Goal: Task Accomplishment & Management: Manage account settings

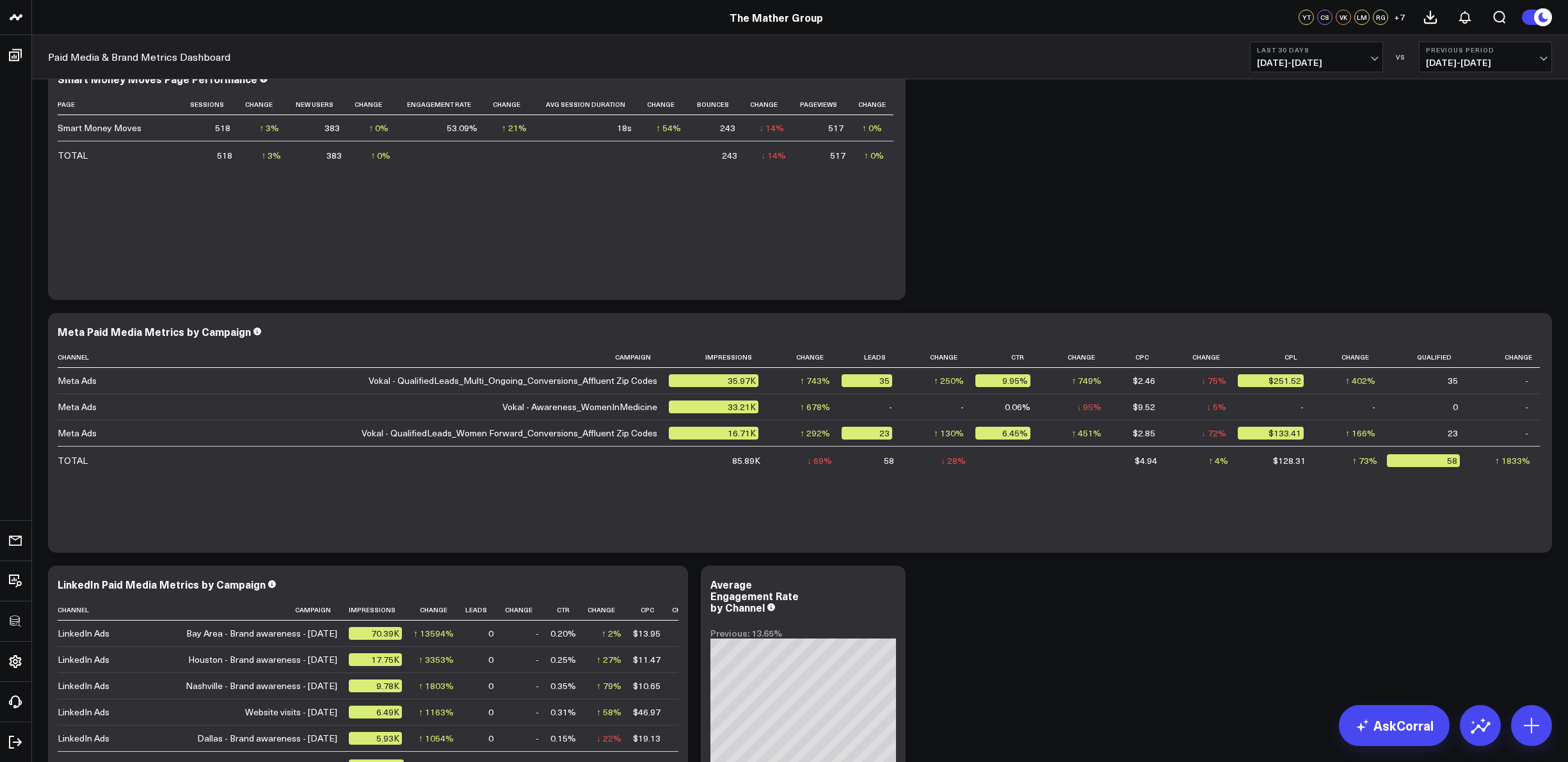
click at [1373, 60] on span "[DATE] - [DATE]" at bounding box center [1316, 62] width 119 height 10
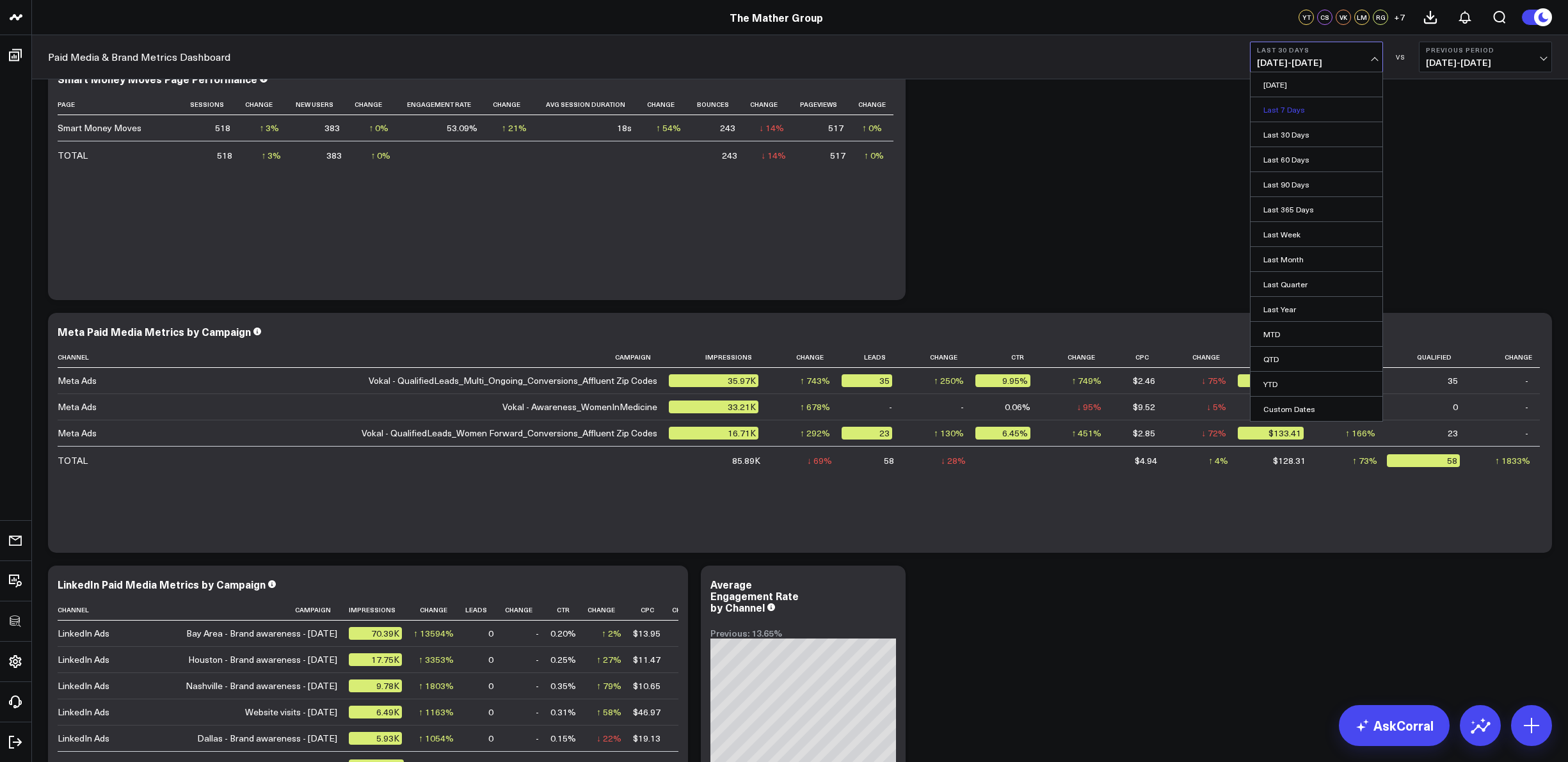
click at [1307, 108] on link "Last 7 Days" at bounding box center [1316, 109] width 132 height 24
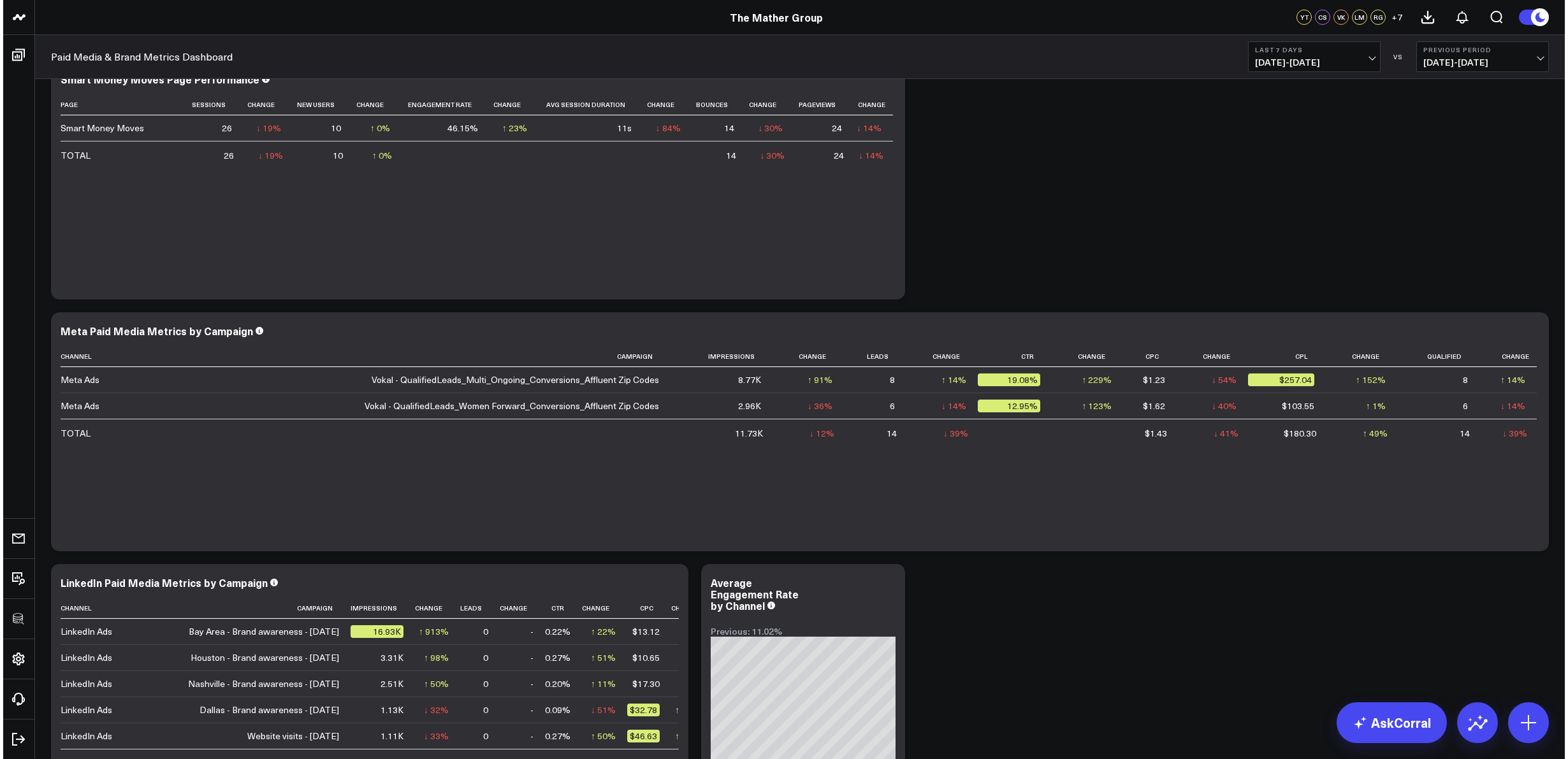
scroll to position [34, 0]
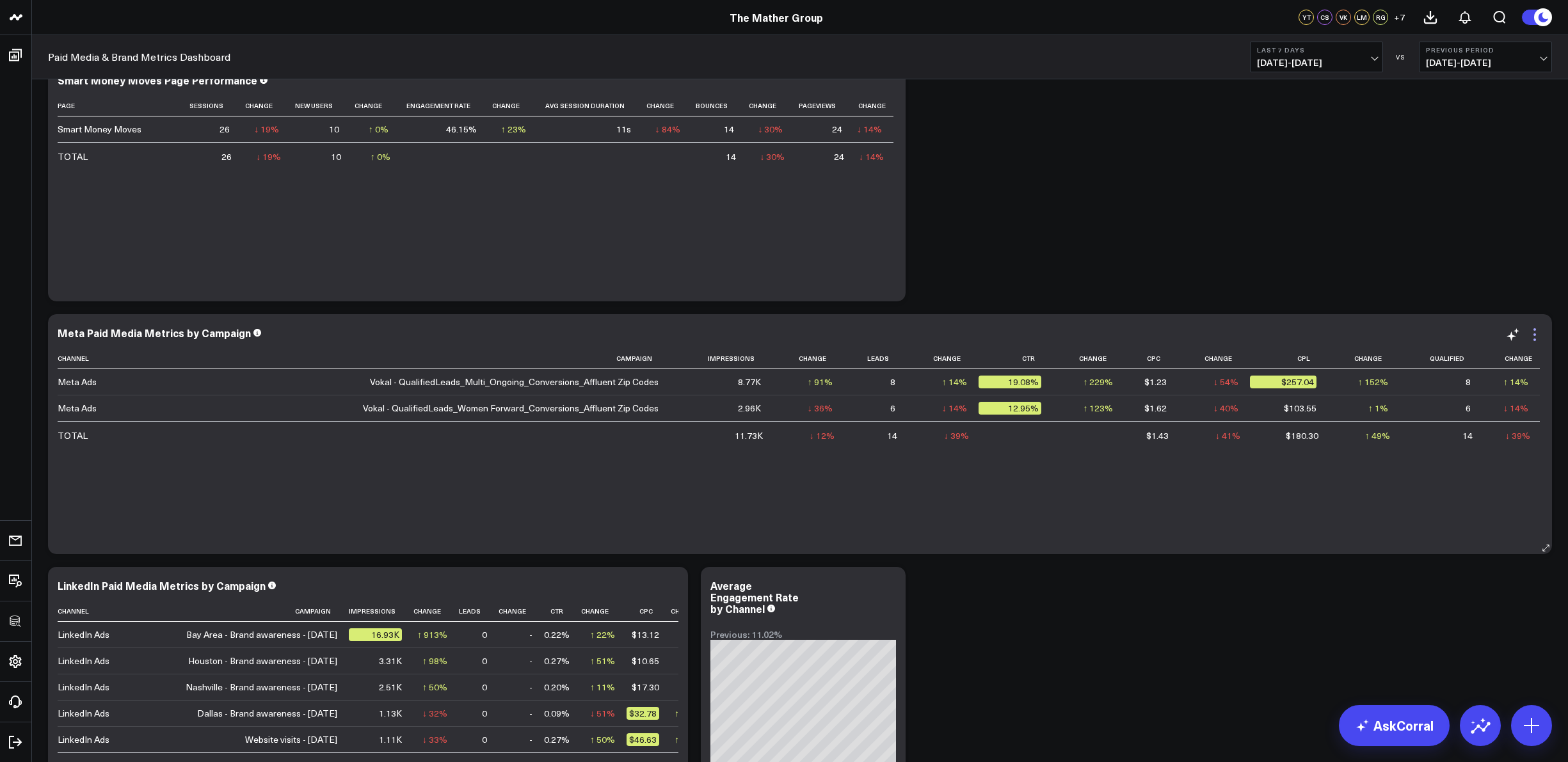
click at [1535, 335] on icon at bounding box center [1535, 335] width 3 height 3
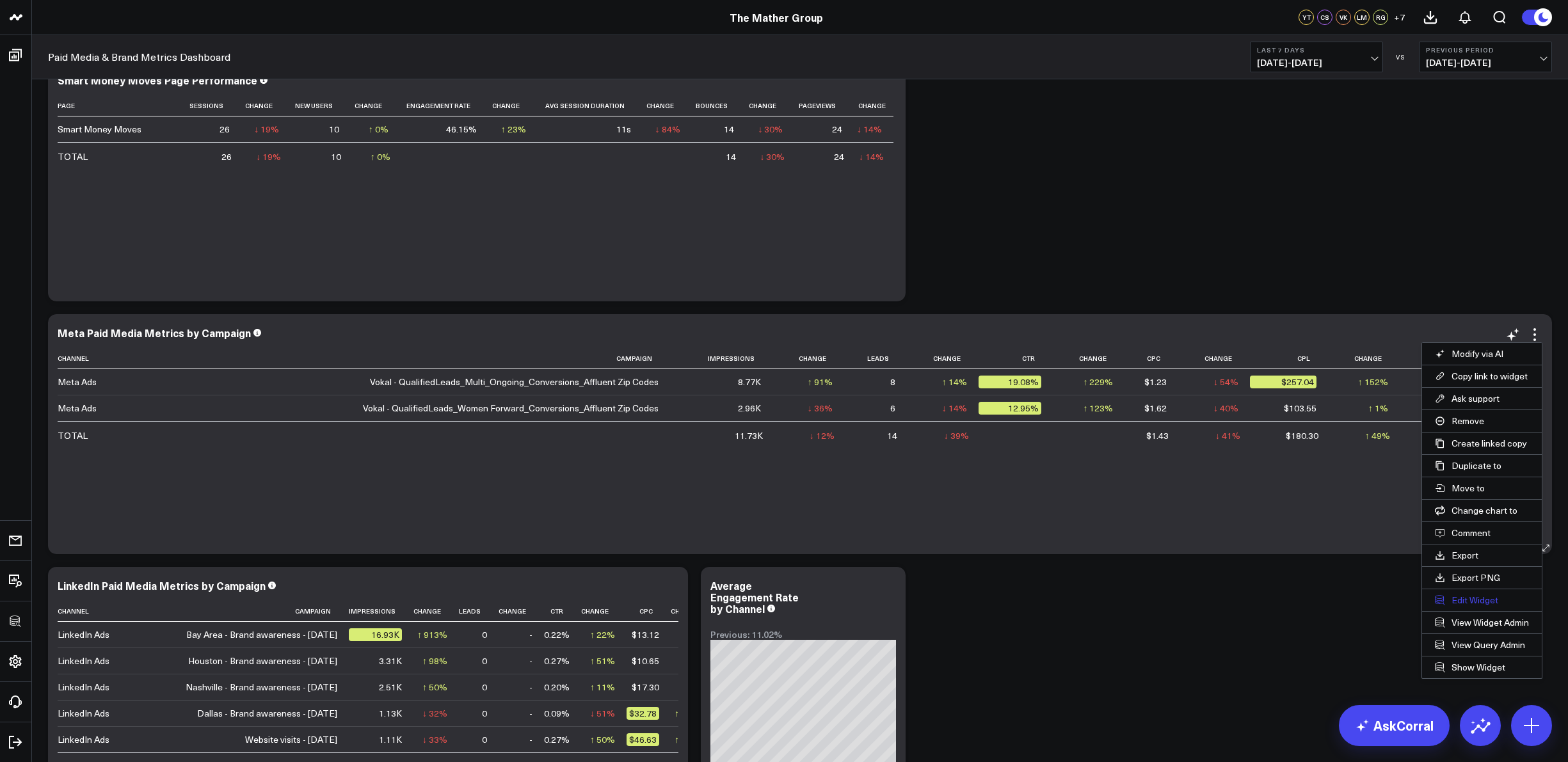
click at [1457, 598] on button "Edit Widget" at bounding box center [1481, 600] width 119 height 22
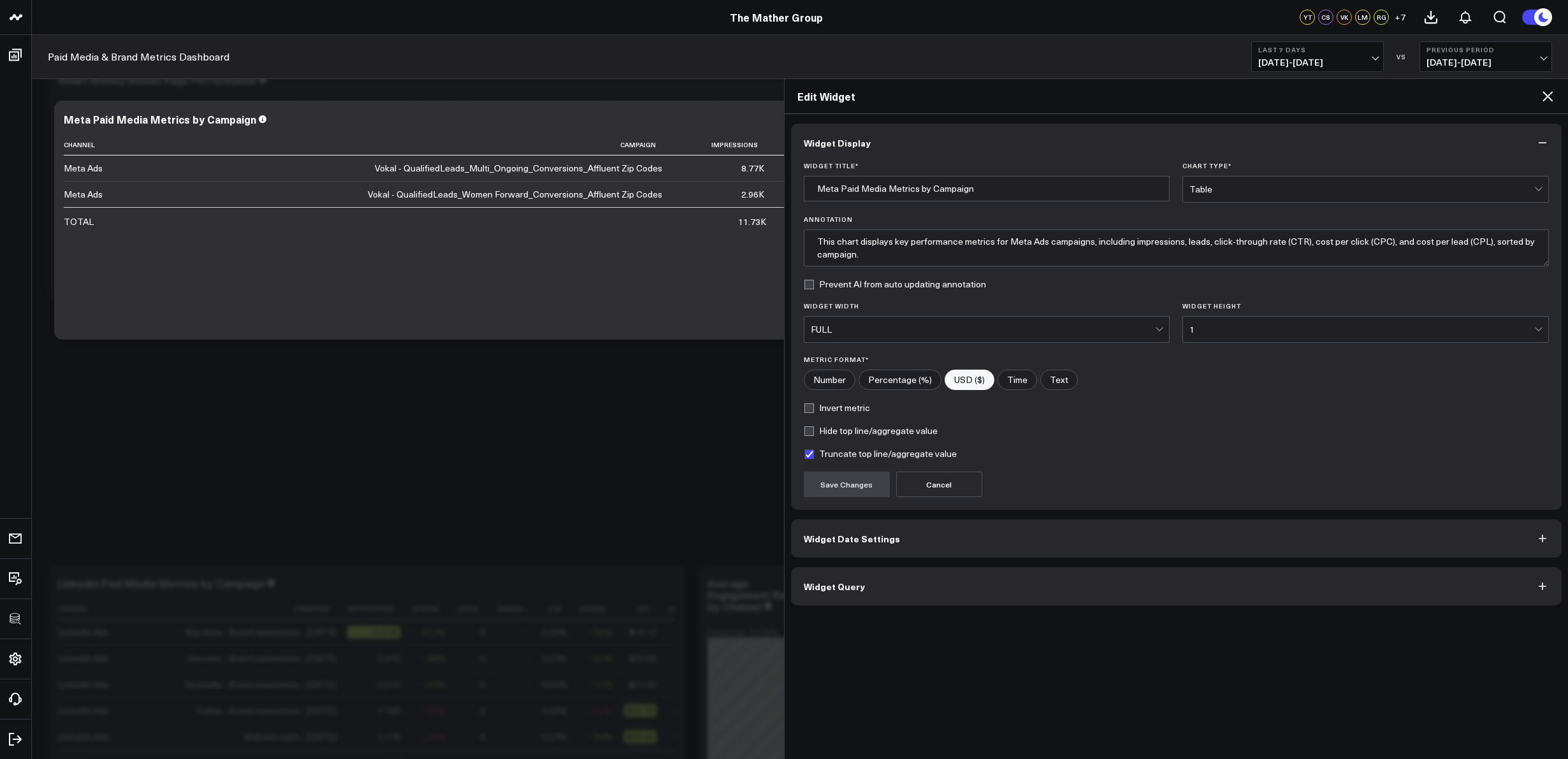
click at [828, 596] on button "Widget Query" at bounding box center [1176, 587] width 771 height 39
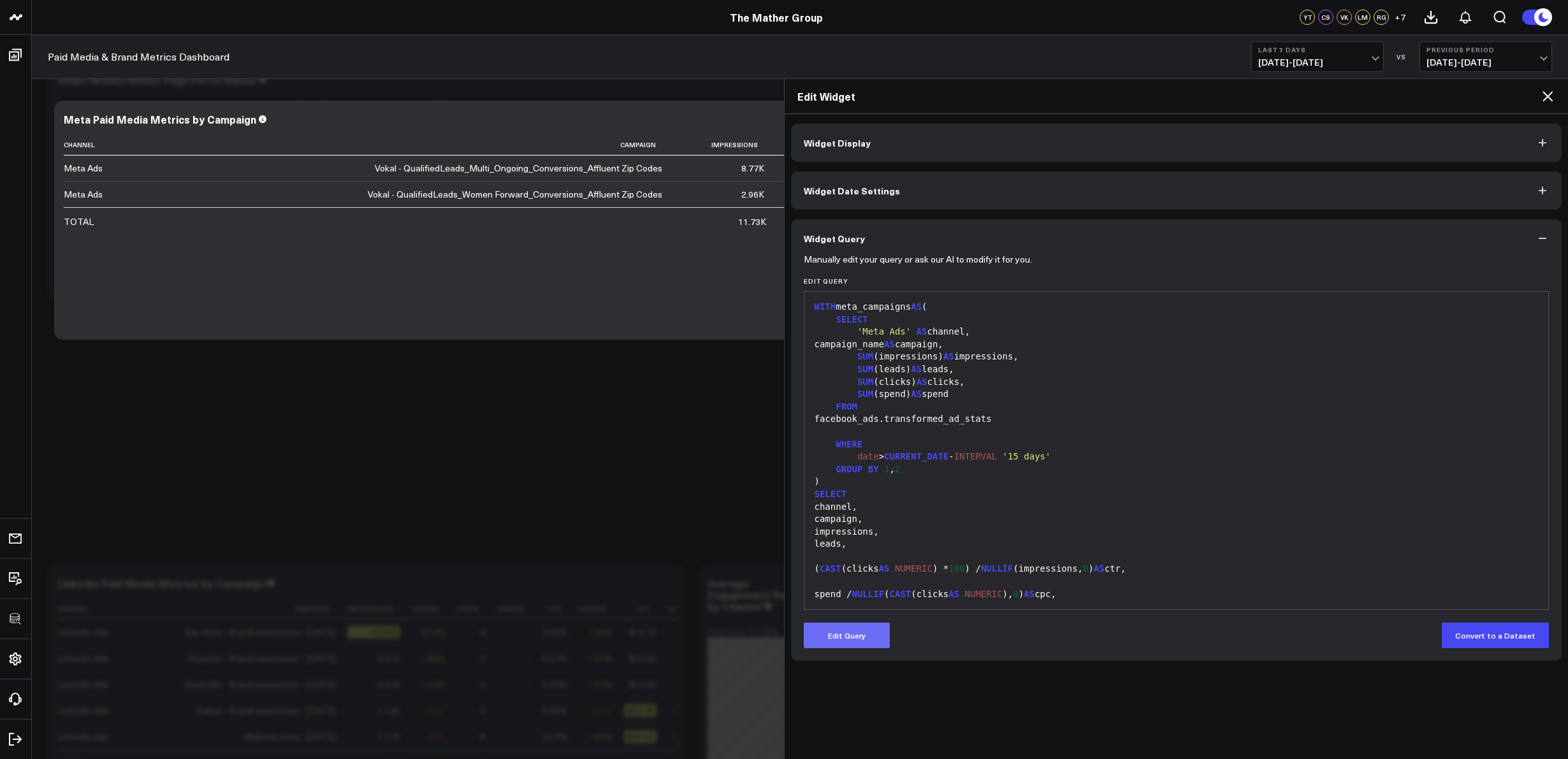
click at [860, 633] on button "Edit Query" at bounding box center [846, 635] width 86 height 25
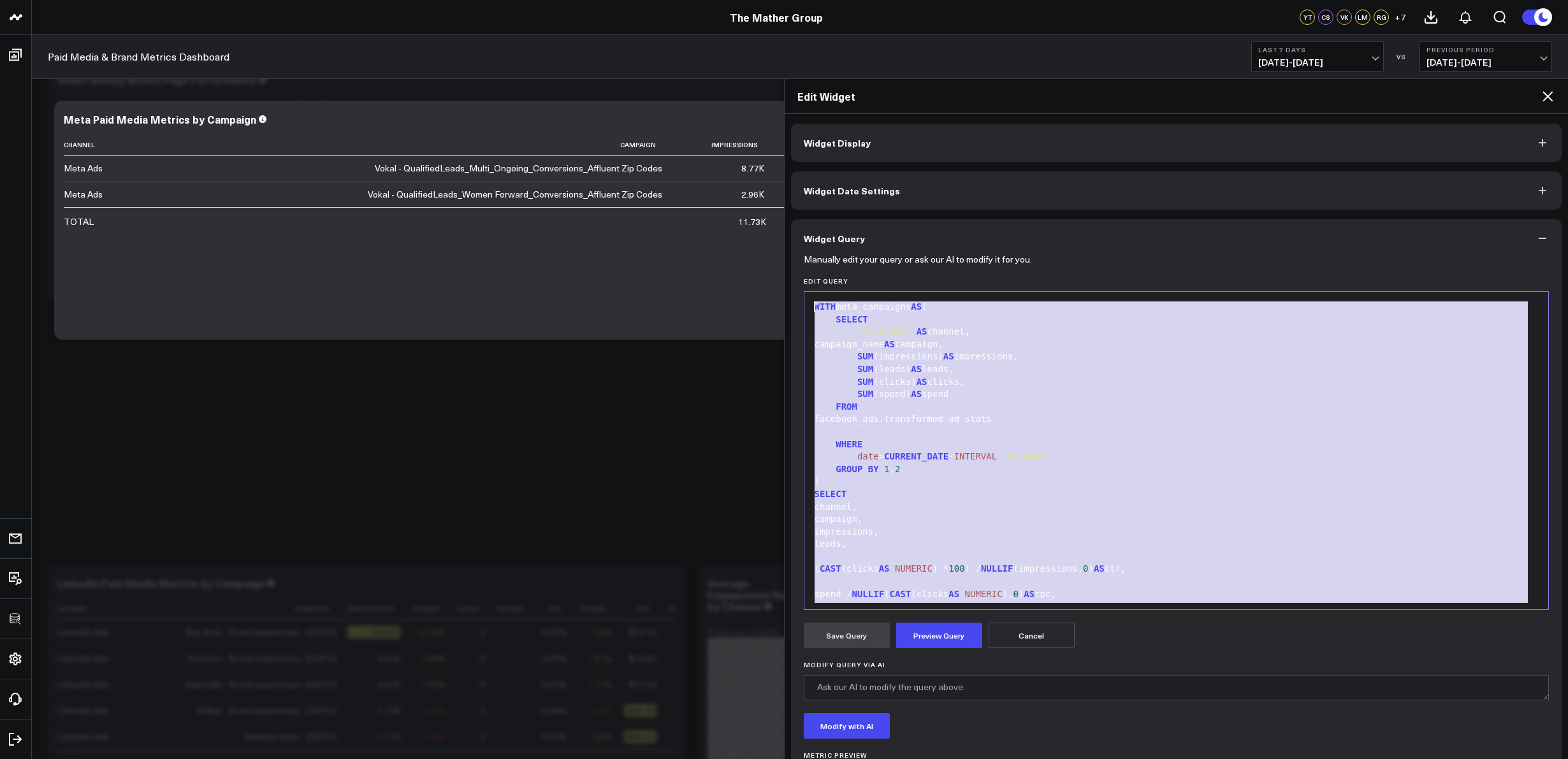
drag, startPoint x: 872, startPoint y: 594, endPoint x: 757, endPoint y: 277, distance: 337.2
copy div "WITH meta_campaigns AS ( SELECT 'Meta Ads' AS channel, campaign_name AS campaig…"
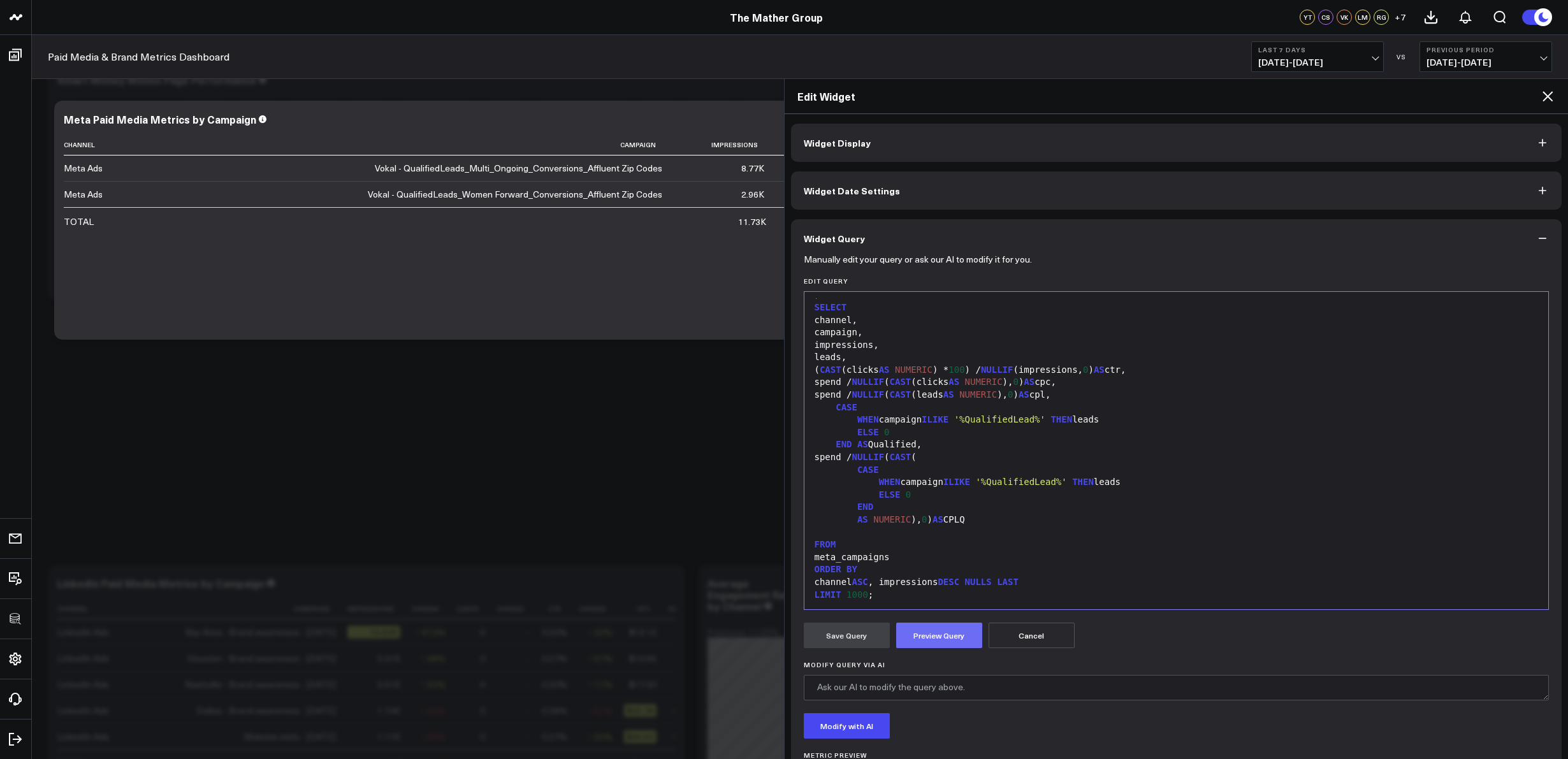
click at [927, 639] on button "Preview Query" at bounding box center [939, 635] width 86 height 25
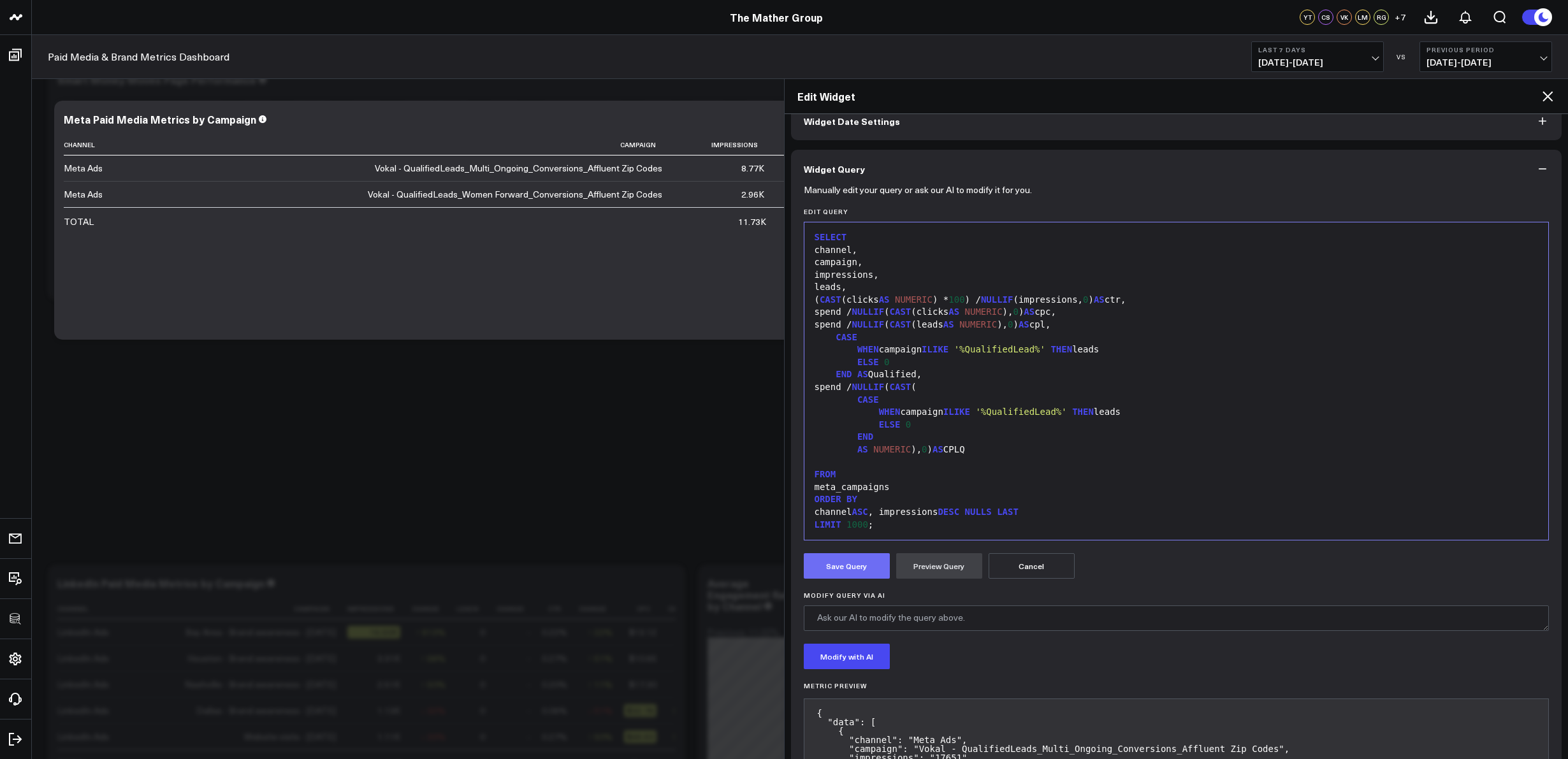
click at [850, 564] on button "Save Query" at bounding box center [846, 566] width 86 height 25
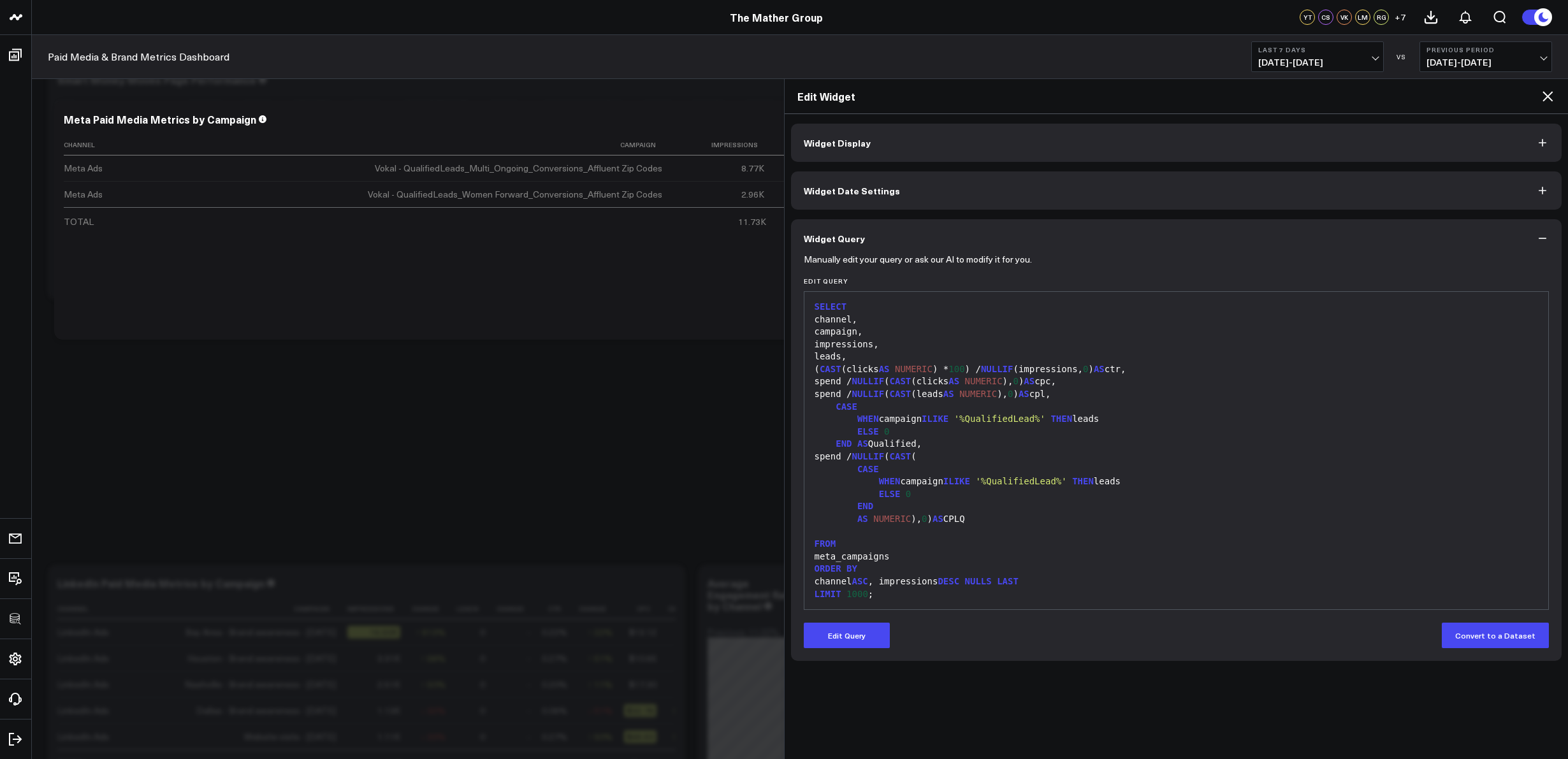
click at [1543, 100] on icon at bounding box center [1547, 96] width 10 height 10
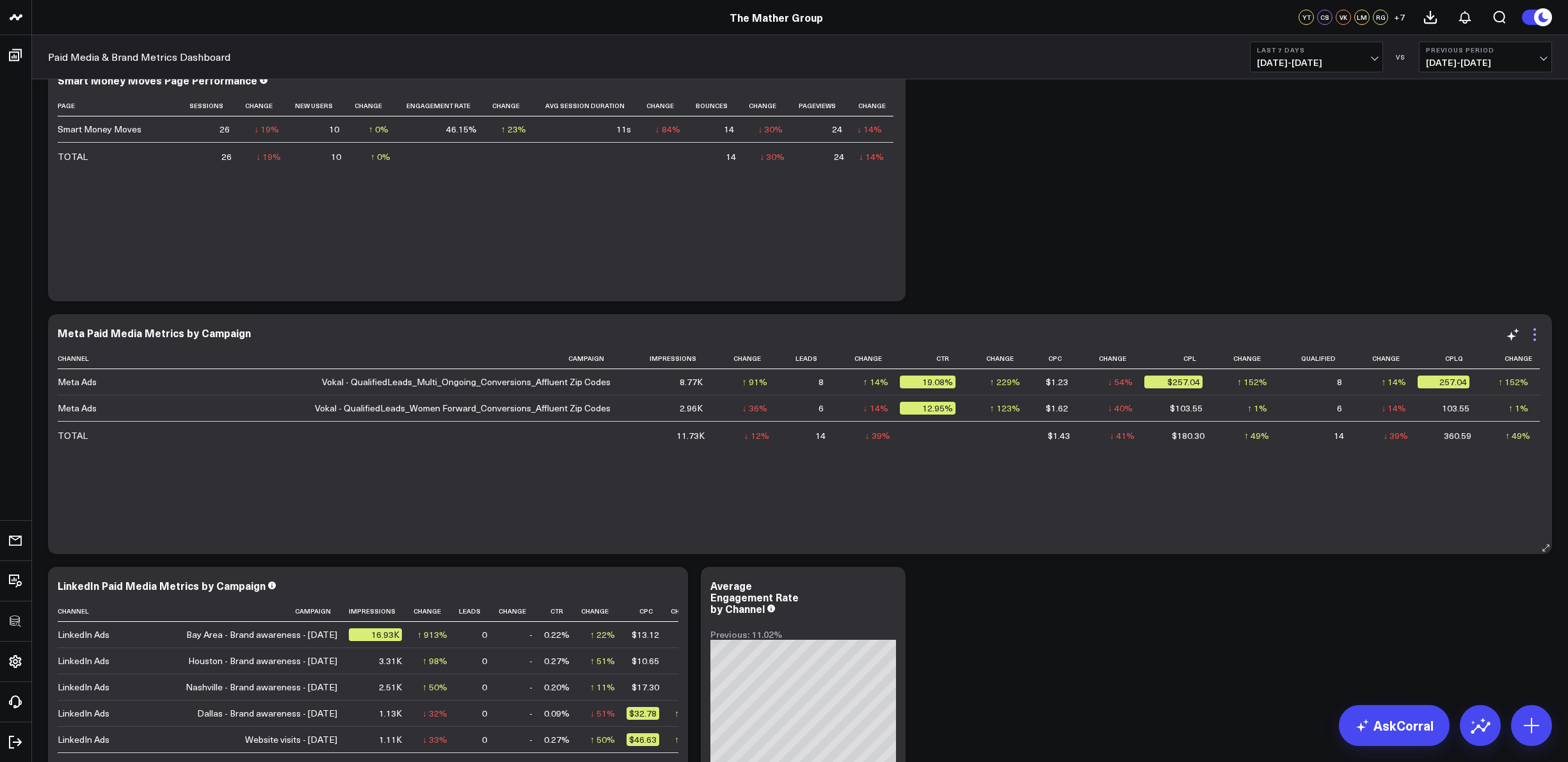
click at [1537, 336] on icon at bounding box center [1535, 334] width 15 height 15
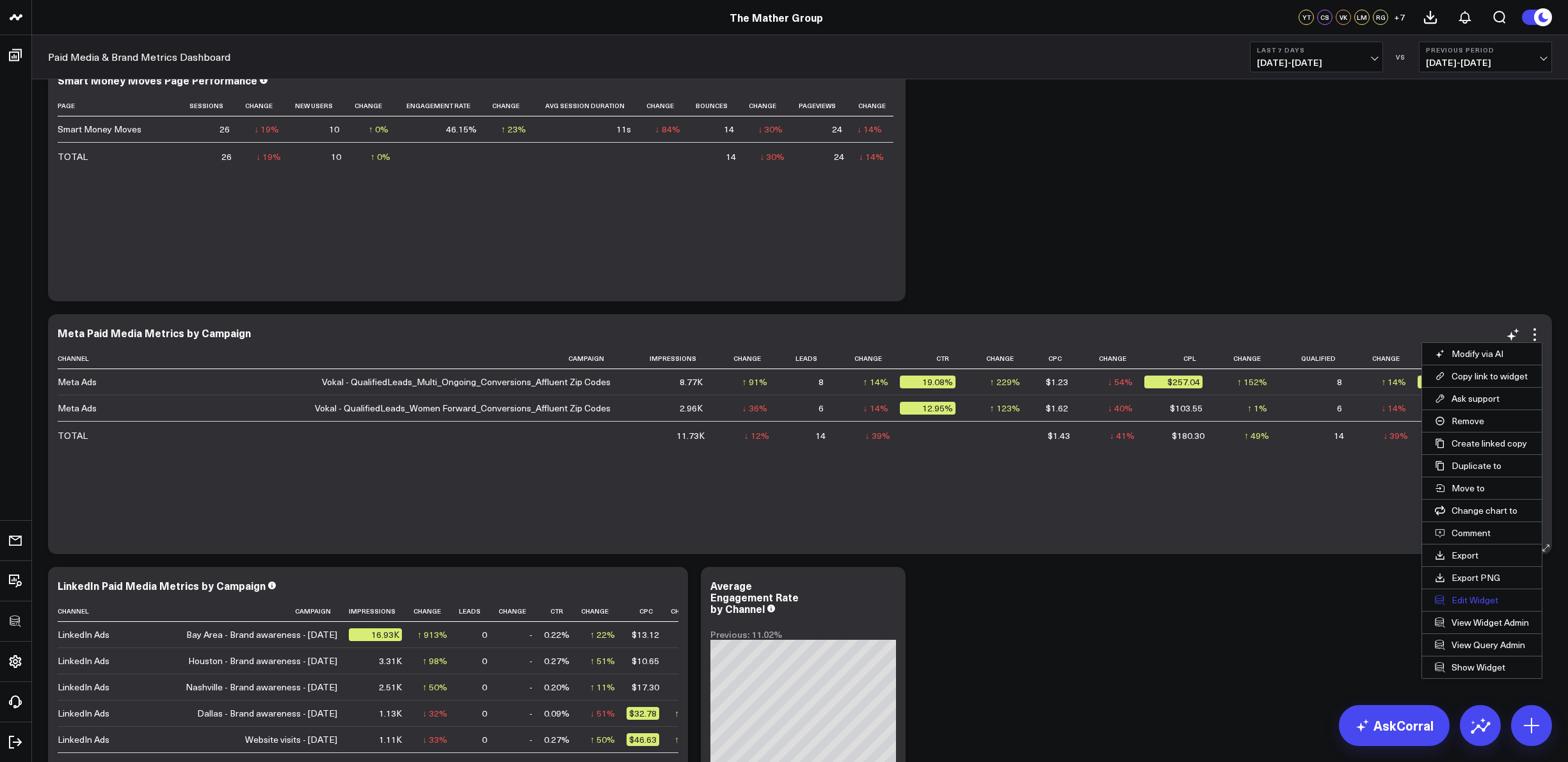
click at [1465, 604] on button "Edit Widget" at bounding box center [1481, 600] width 119 height 22
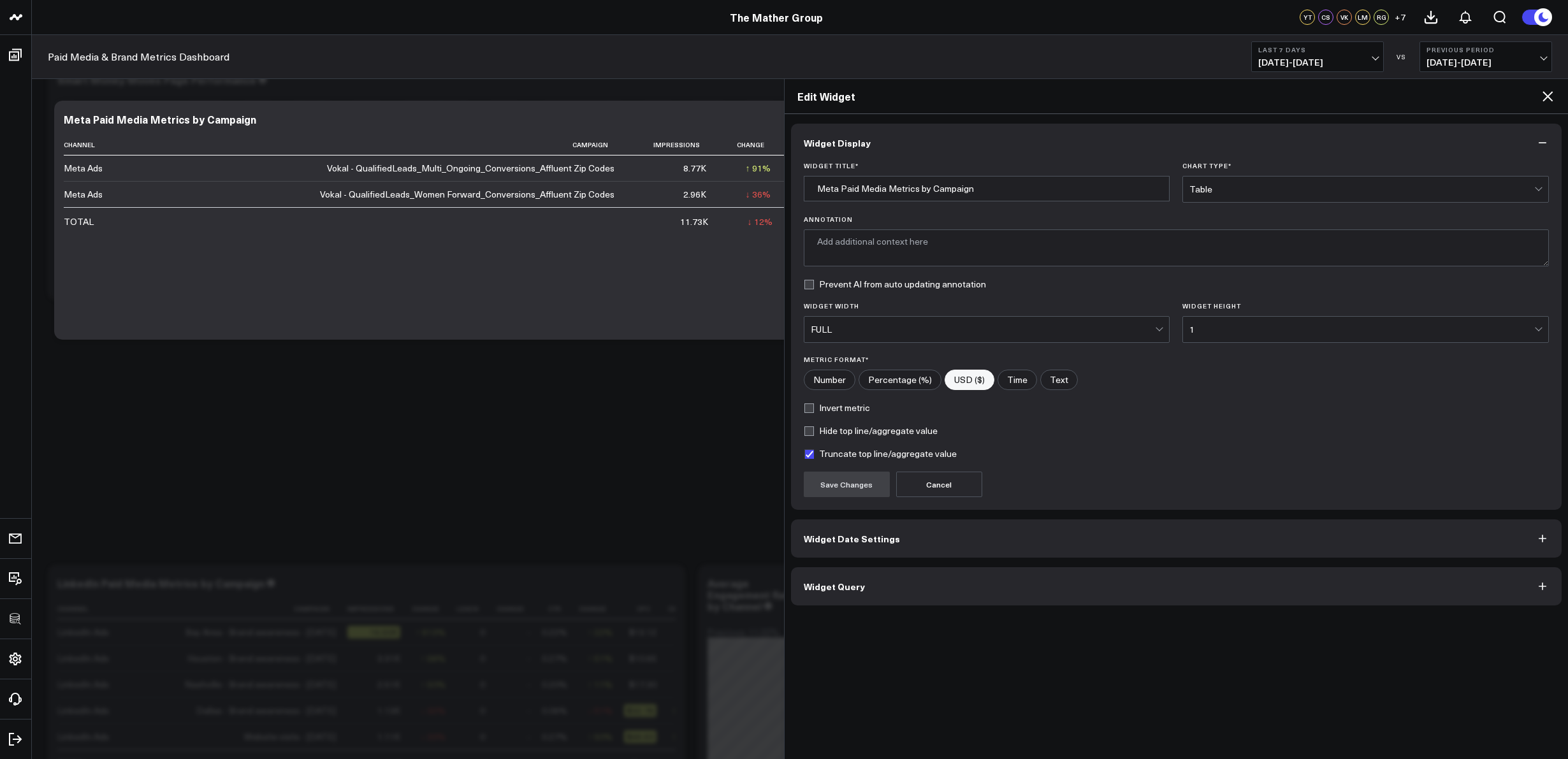
type textarea "This chart displays key performance metrics for Meta Ads campaigns, including i…"
drag, startPoint x: 1545, startPoint y: 98, endPoint x: 1543, endPoint y: 106, distance: 8.2
click at [1545, 99] on icon at bounding box center [1547, 96] width 10 height 10
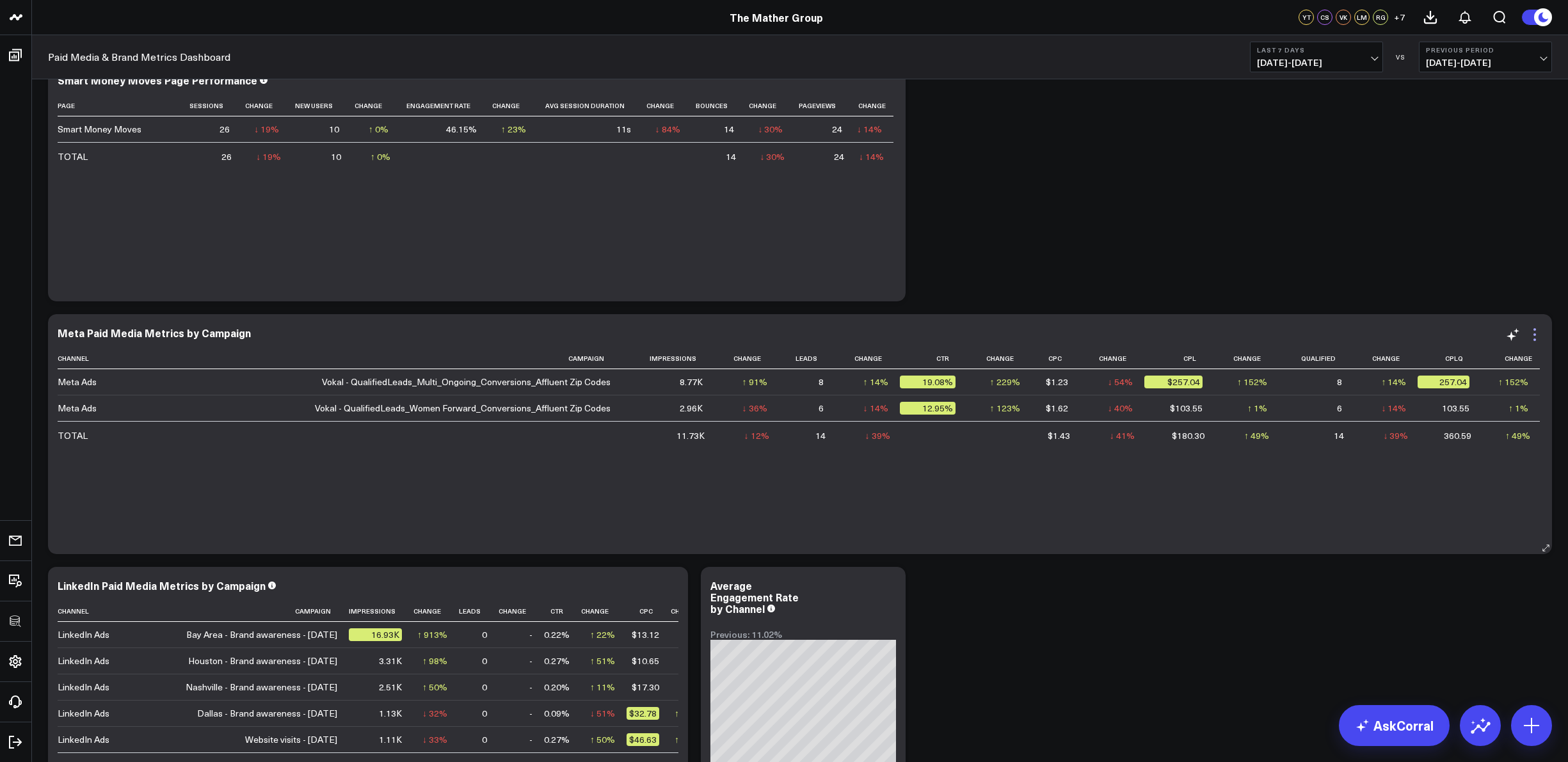
click at [1534, 335] on icon at bounding box center [1535, 335] width 3 height 3
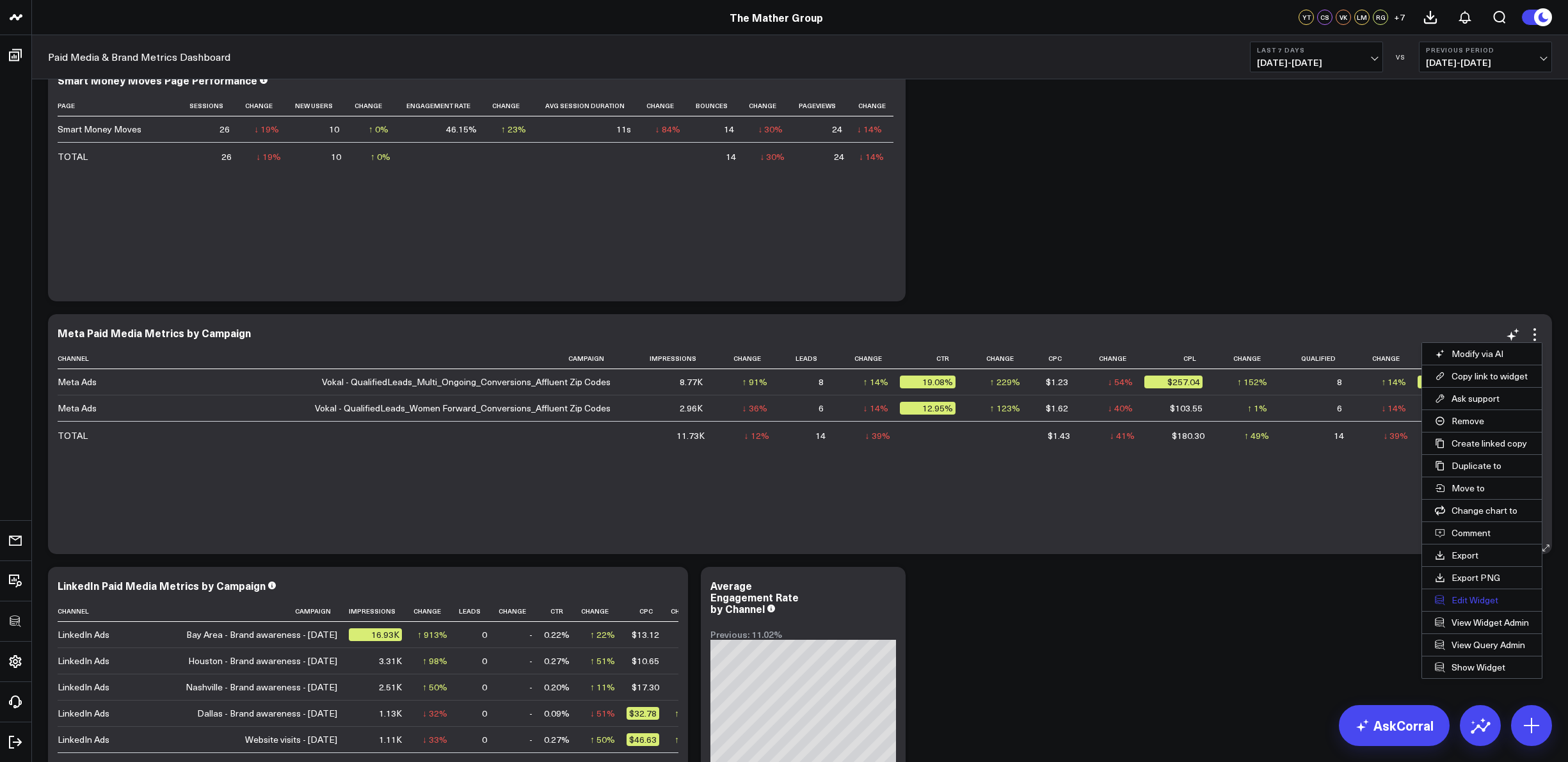
click at [1463, 603] on button "Edit Widget" at bounding box center [1481, 600] width 119 height 22
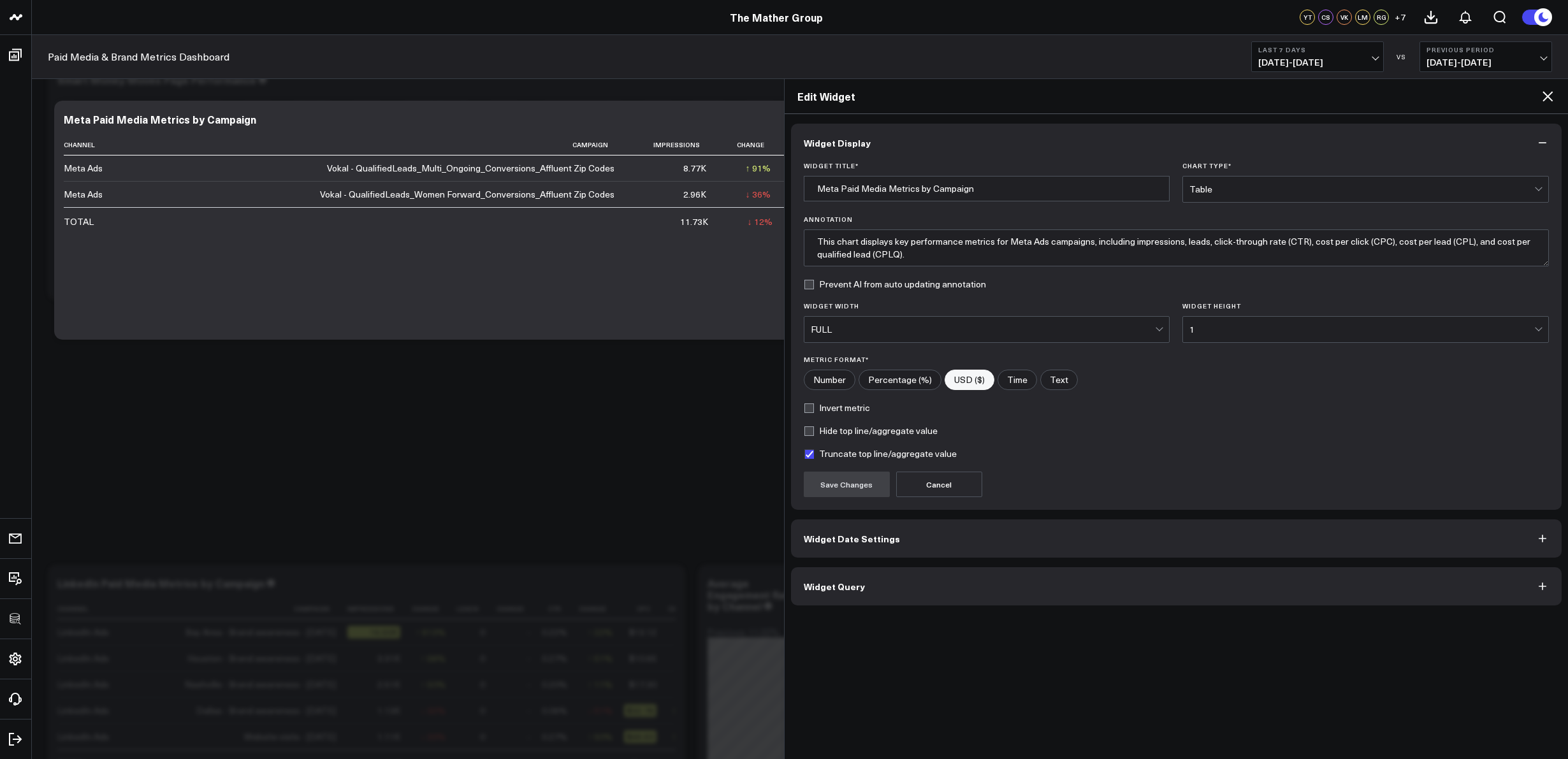
click at [854, 587] on span "Widget Query" at bounding box center [834, 586] width 61 height 10
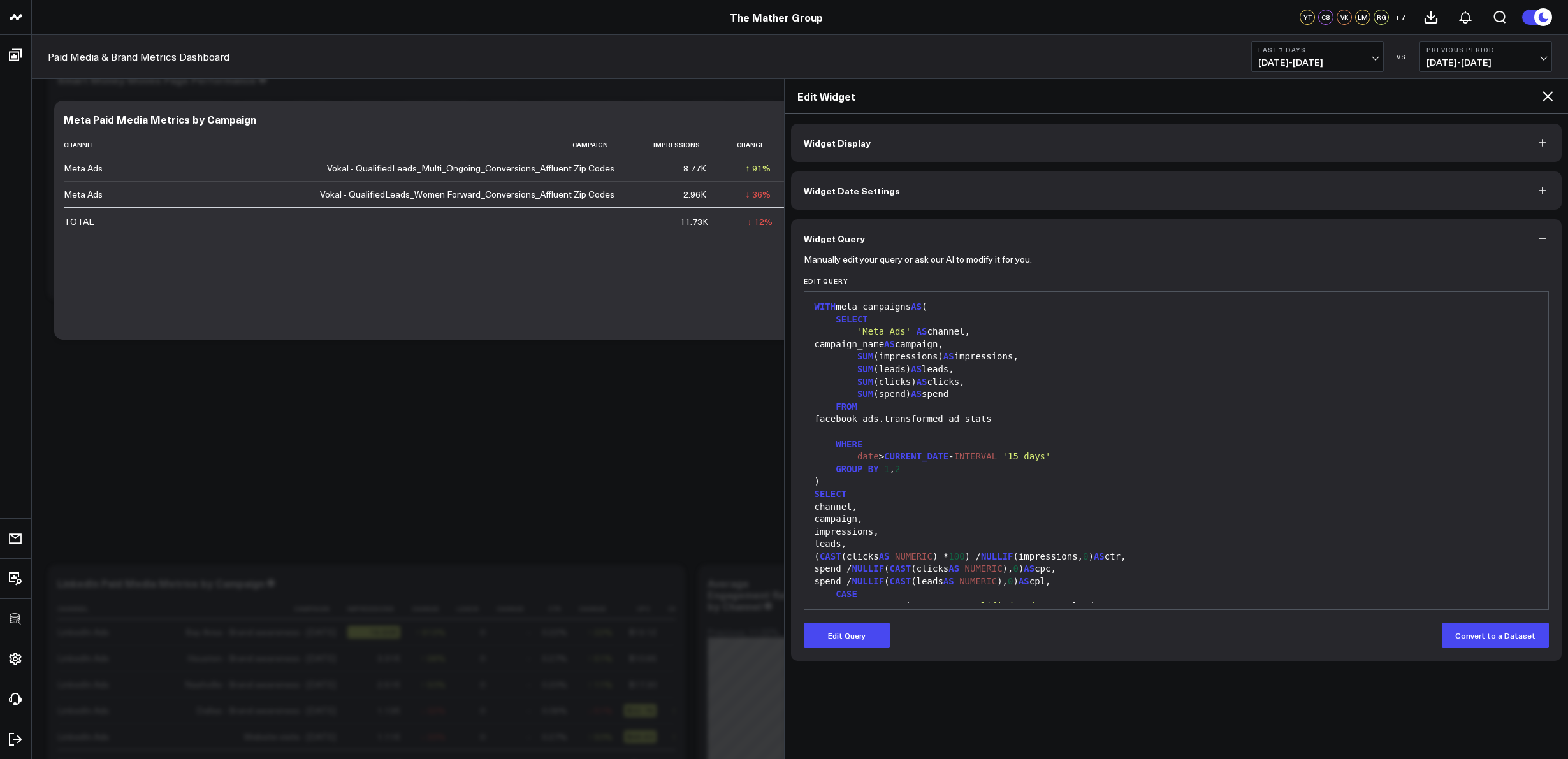
drag, startPoint x: 791, startPoint y: 478, endPoint x: 787, endPoint y: 483, distance: 6.4
click at [791, 479] on div "Manually edit your query or ask our AI to modify it for you. Edit Query 99 1 2 …" at bounding box center [1176, 459] width 771 height 403
drag, startPoint x: 790, startPoint y: 490, endPoint x: 805, endPoint y: 490, distance: 15.0
click at [807, 489] on div "Manually edit your query or ask our AI to modify it for you. Edit Query 99 1 2 …" at bounding box center [1176, 459] width 771 height 403
click at [789, 502] on div "Widget Display Widget Date Settings Widget Query Manually edit your query or as…" at bounding box center [1177, 437] width 784 height 645
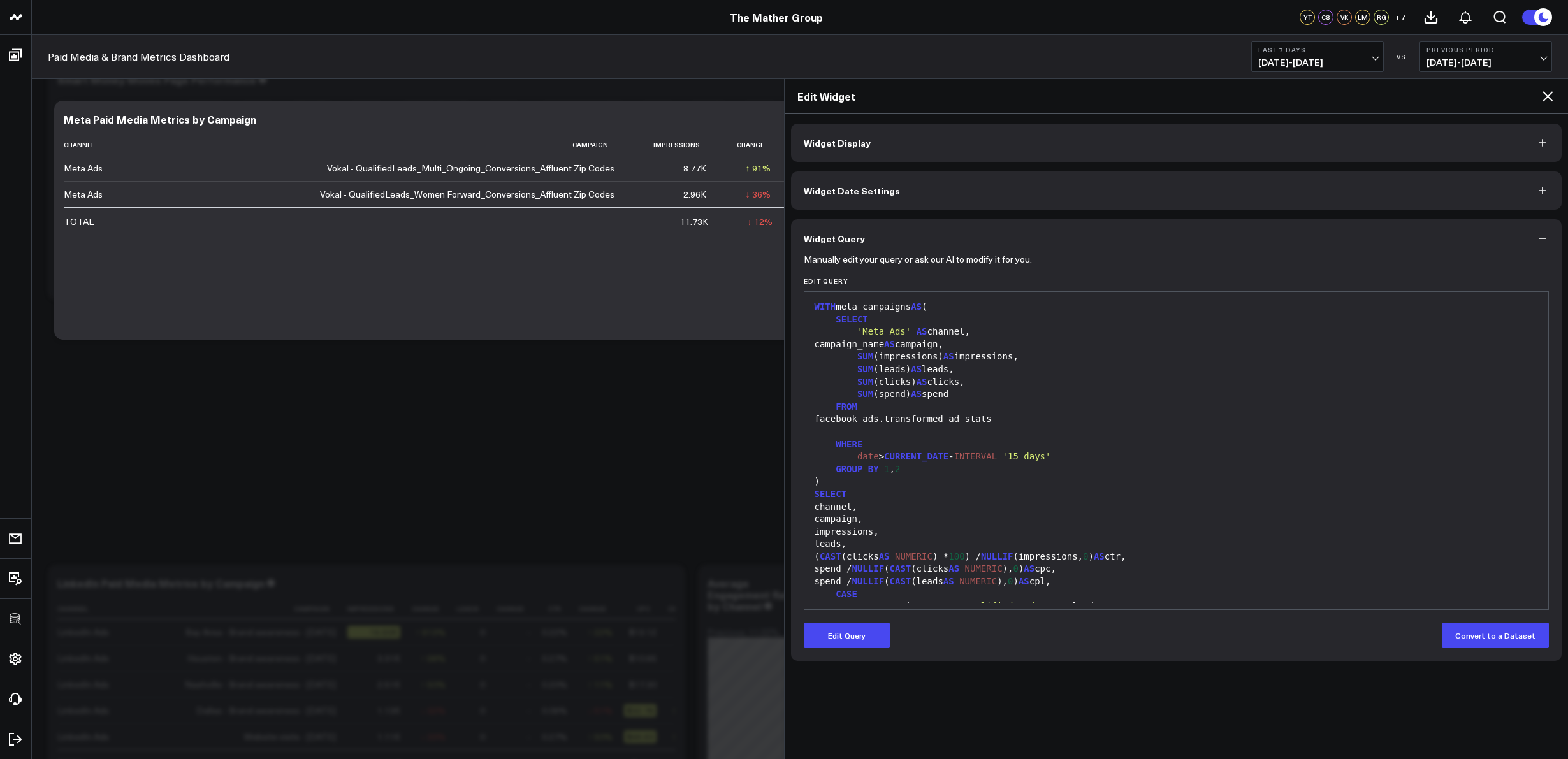
click at [789, 494] on div "Widget Display Widget Date Settings Widget Query Manually edit your query or as…" at bounding box center [1177, 437] width 784 height 645
click at [836, 140] on span "Widget Display" at bounding box center [837, 142] width 67 height 10
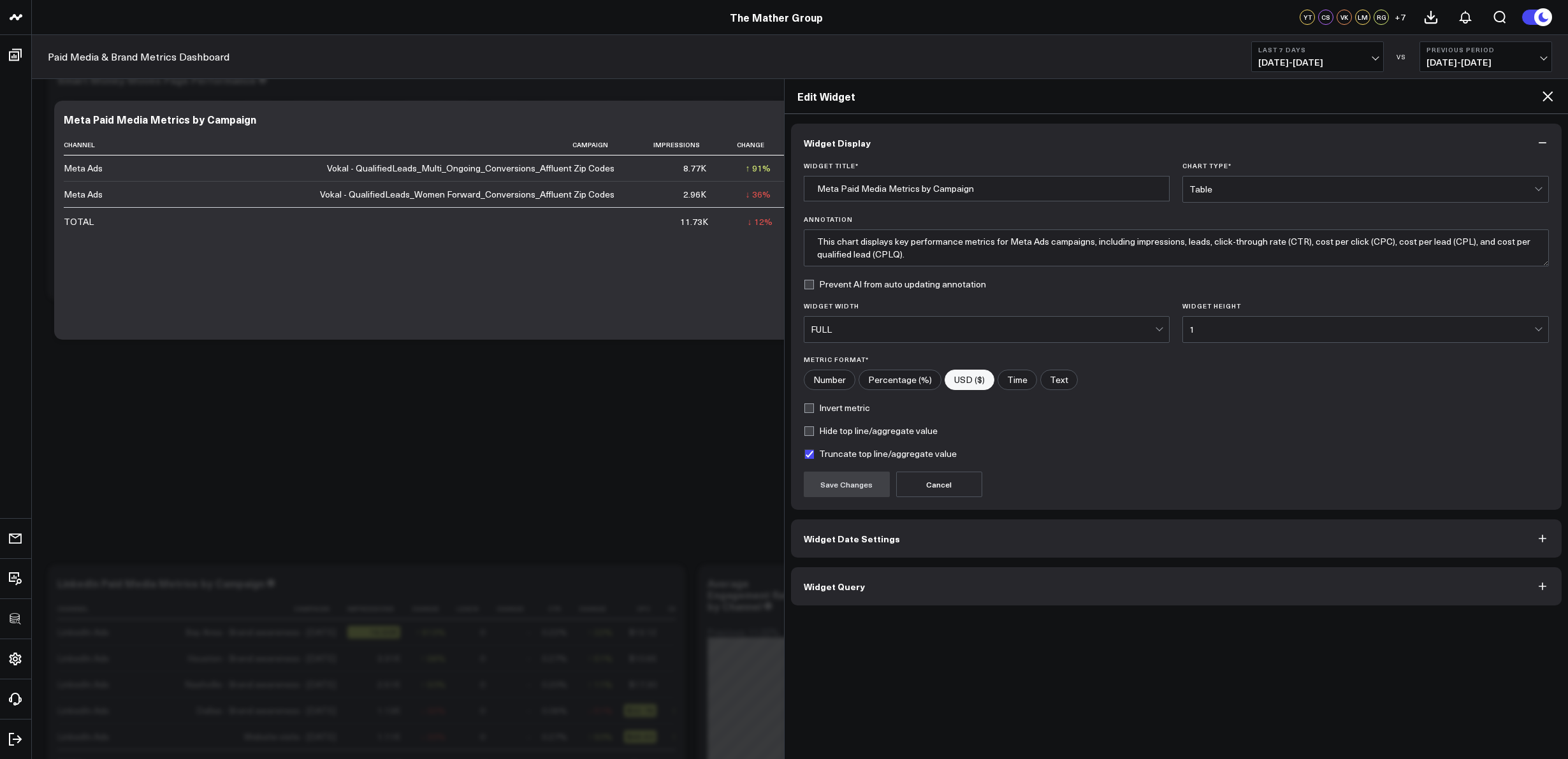
click at [893, 378] on input"] "Percentage (%)" at bounding box center [900, 380] width 82 height 19
radio input"] "true"
click at [841, 488] on button "Save Changes" at bounding box center [846, 485] width 86 height 25
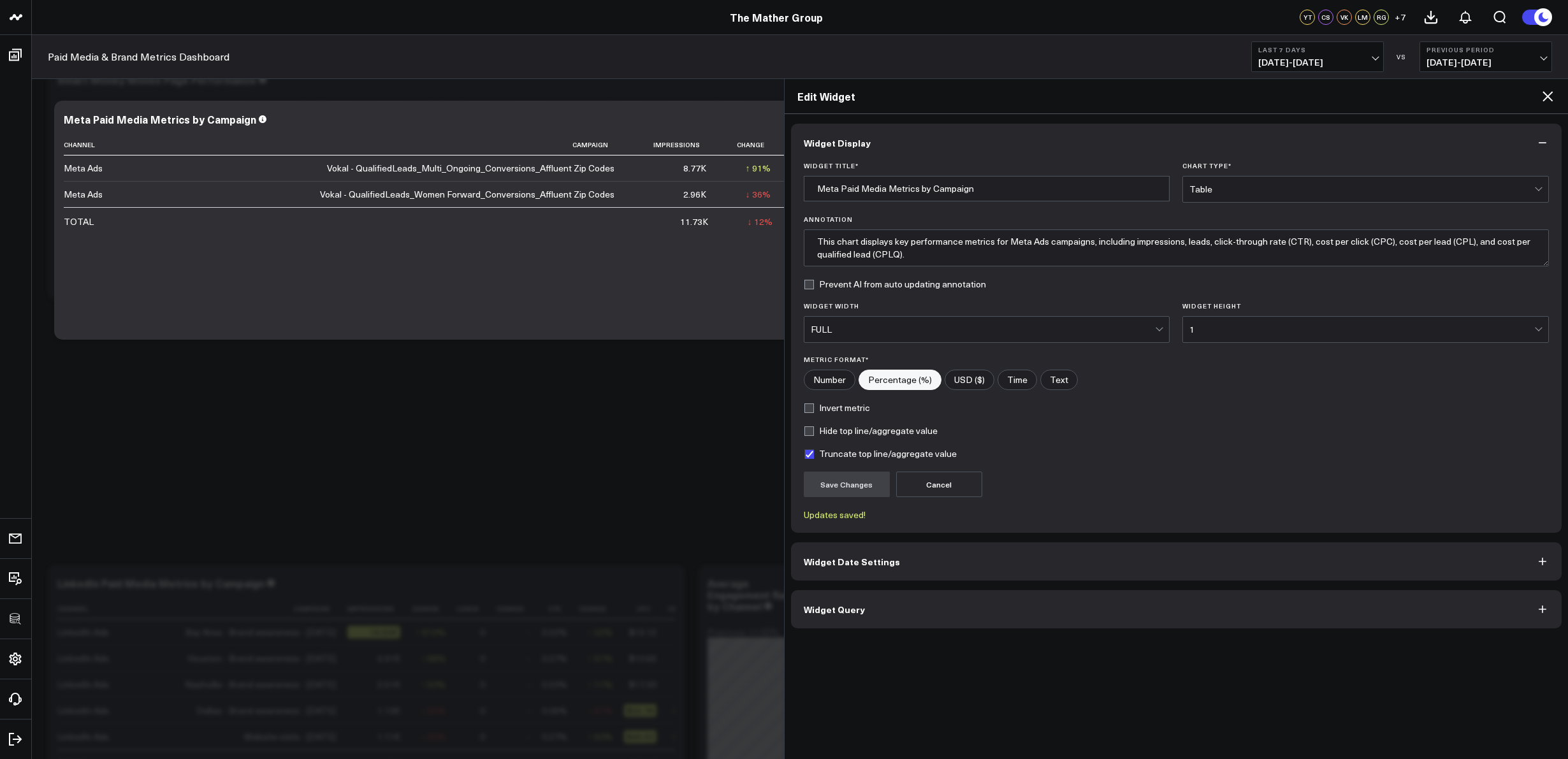
click at [1550, 99] on icon at bounding box center [1547, 96] width 10 height 10
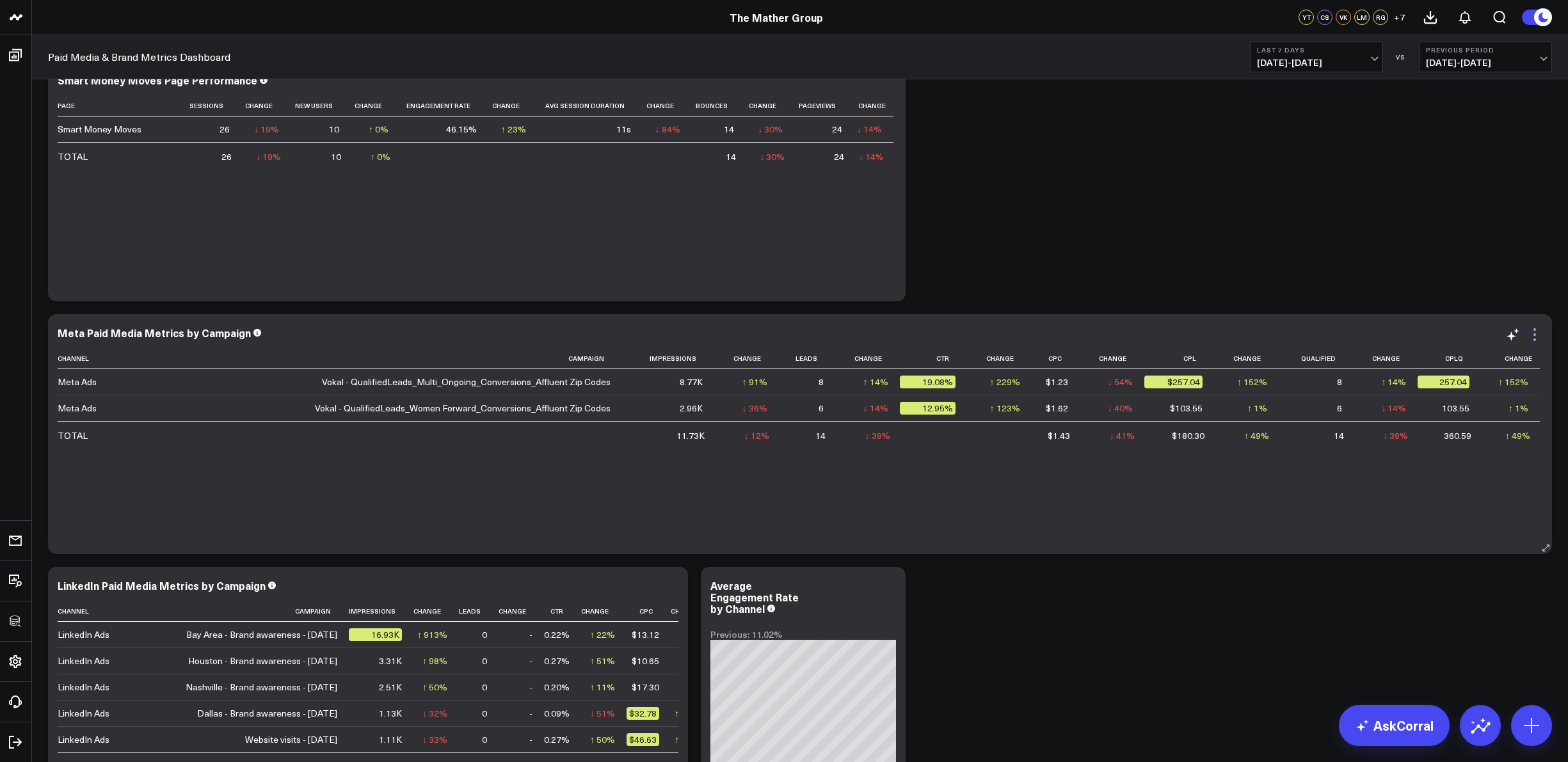
click at [1535, 336] on icon at bounding box center [1535, 334] width 15 height 15
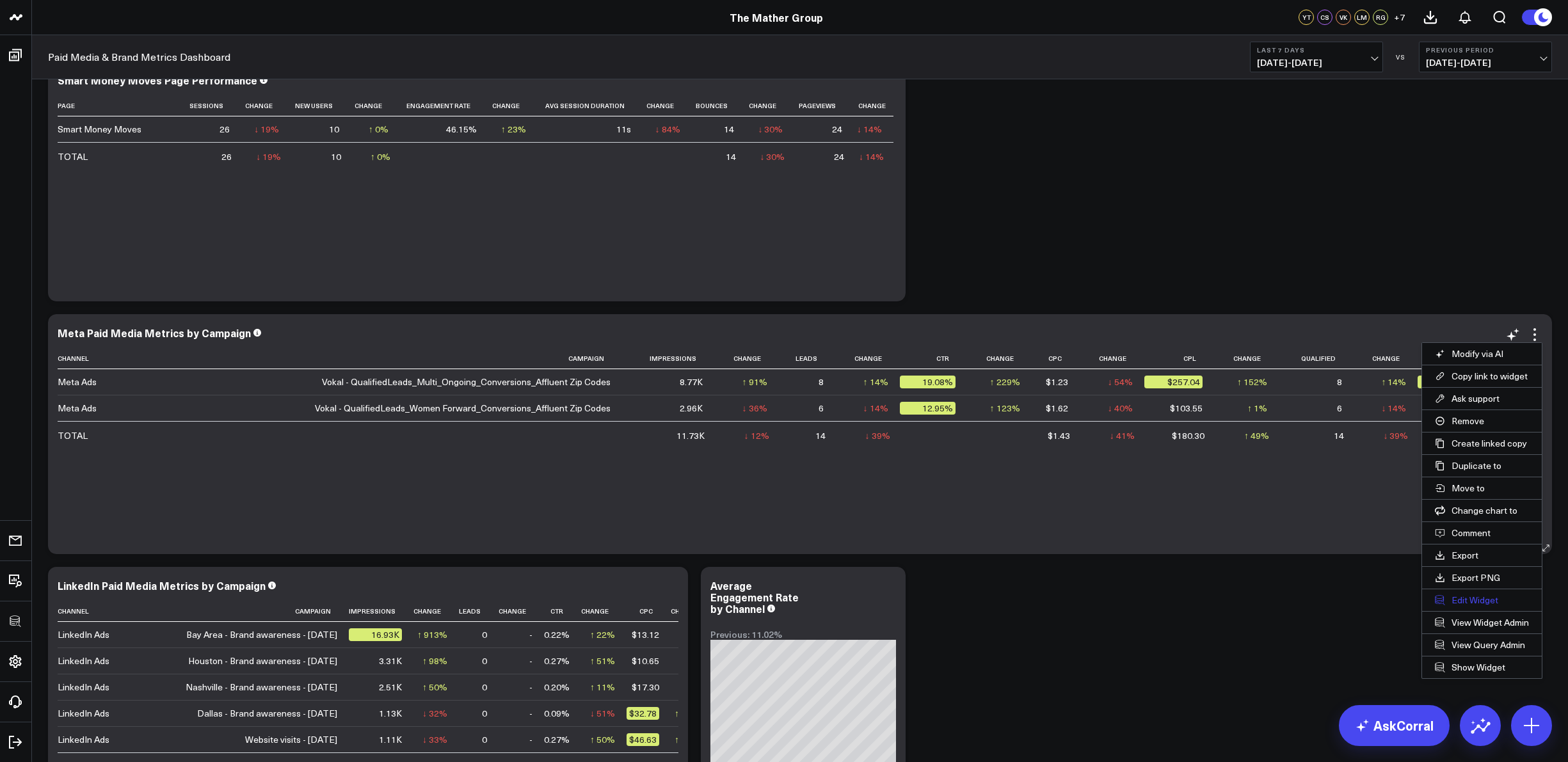
click at [1472, 599] on button "Edit Widget" at bounding box center [1481, 600] width 119 height 22
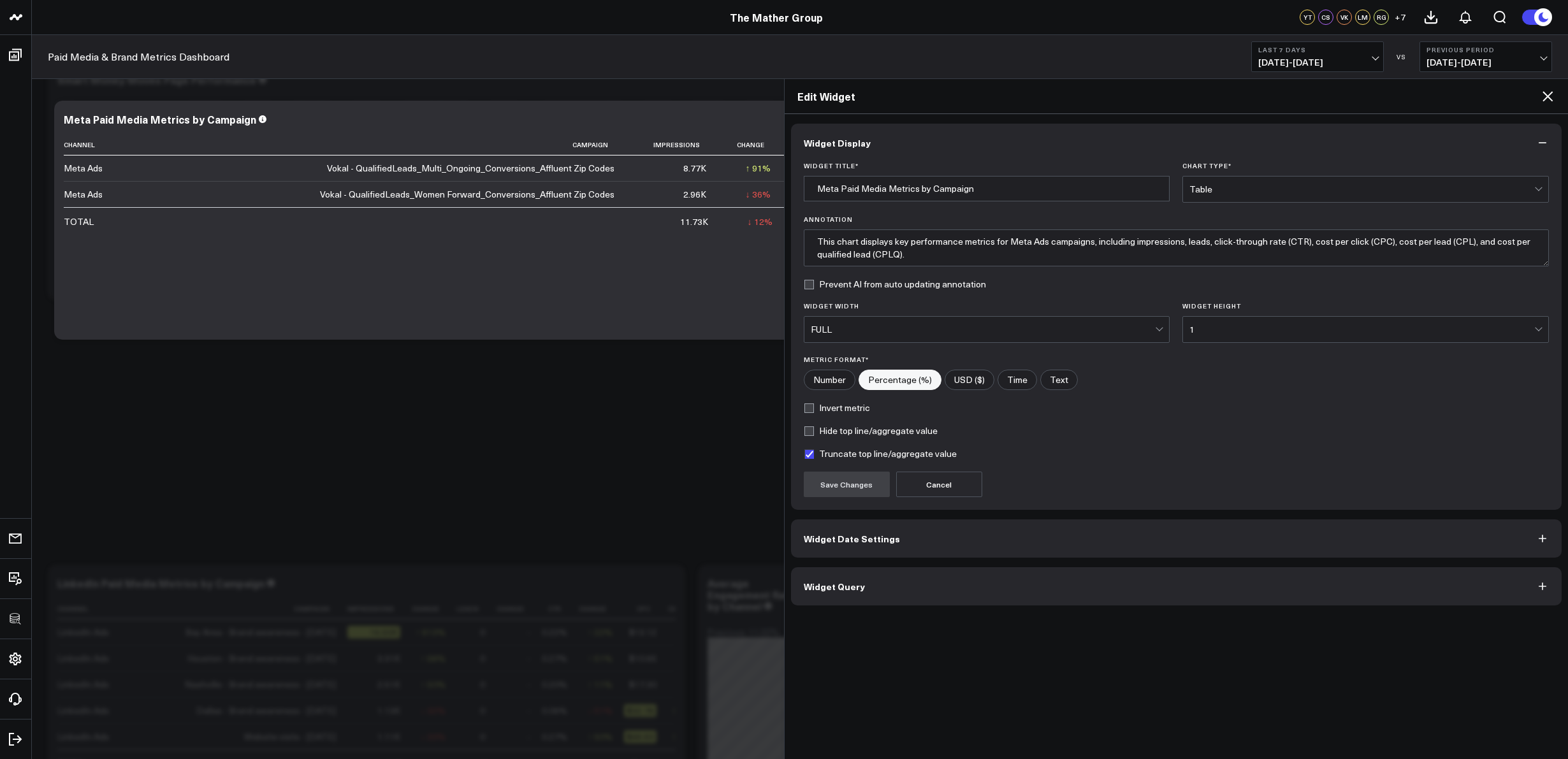
click at [955, 376] on input"] "USD ($)" at bounding box center [969, 380] width 49 height 19
radio input"] "true"
click at [848, 483] on button "Save Changes" at bounding box center [846, 485] width 86 height 25
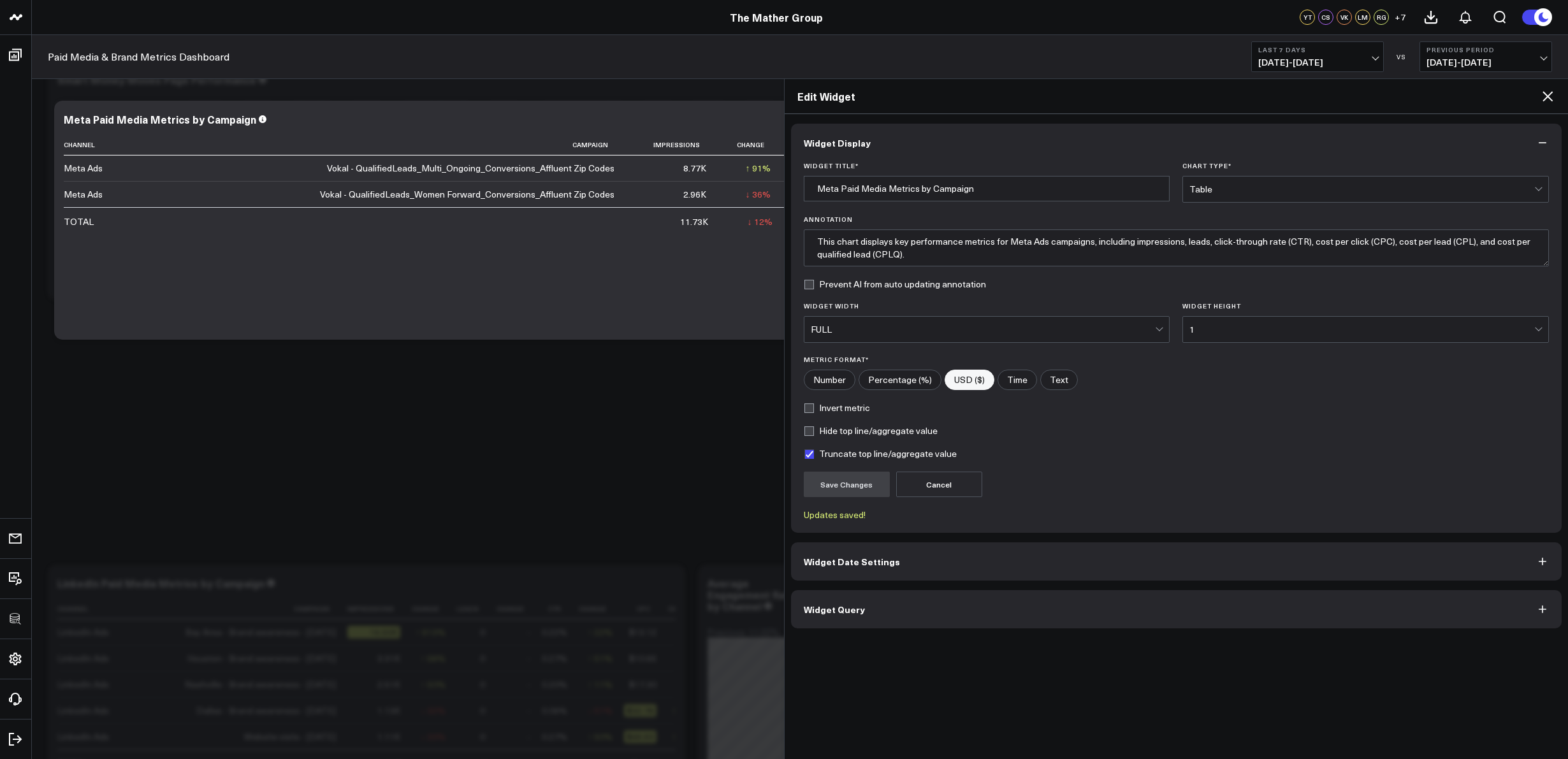
click at [1544, 102] on icon at bounding box center [1547, 96] width 15 height 15
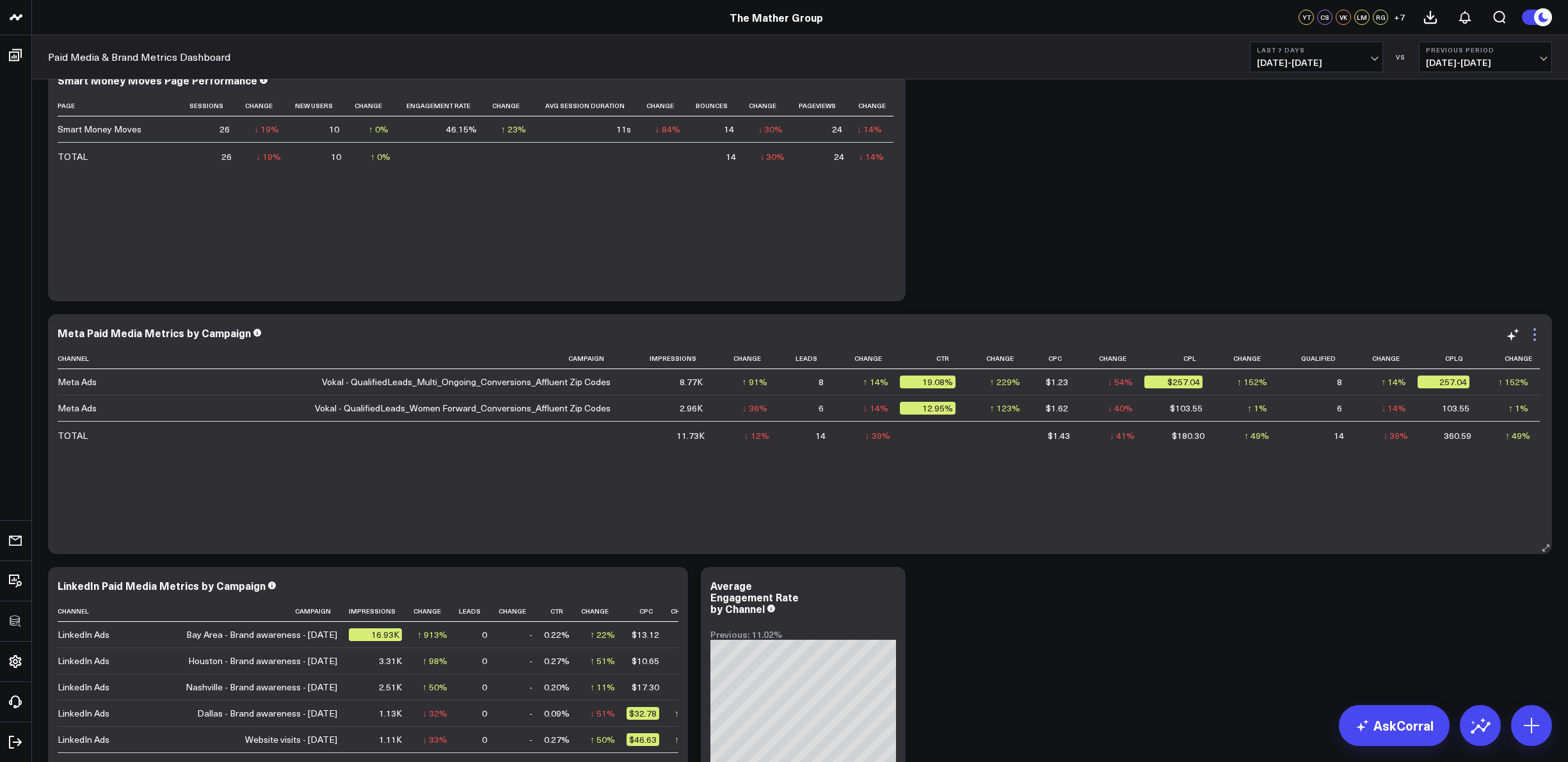
click at [1536, 334] on icon at bounding box center [1535, 334] width 15 height 15
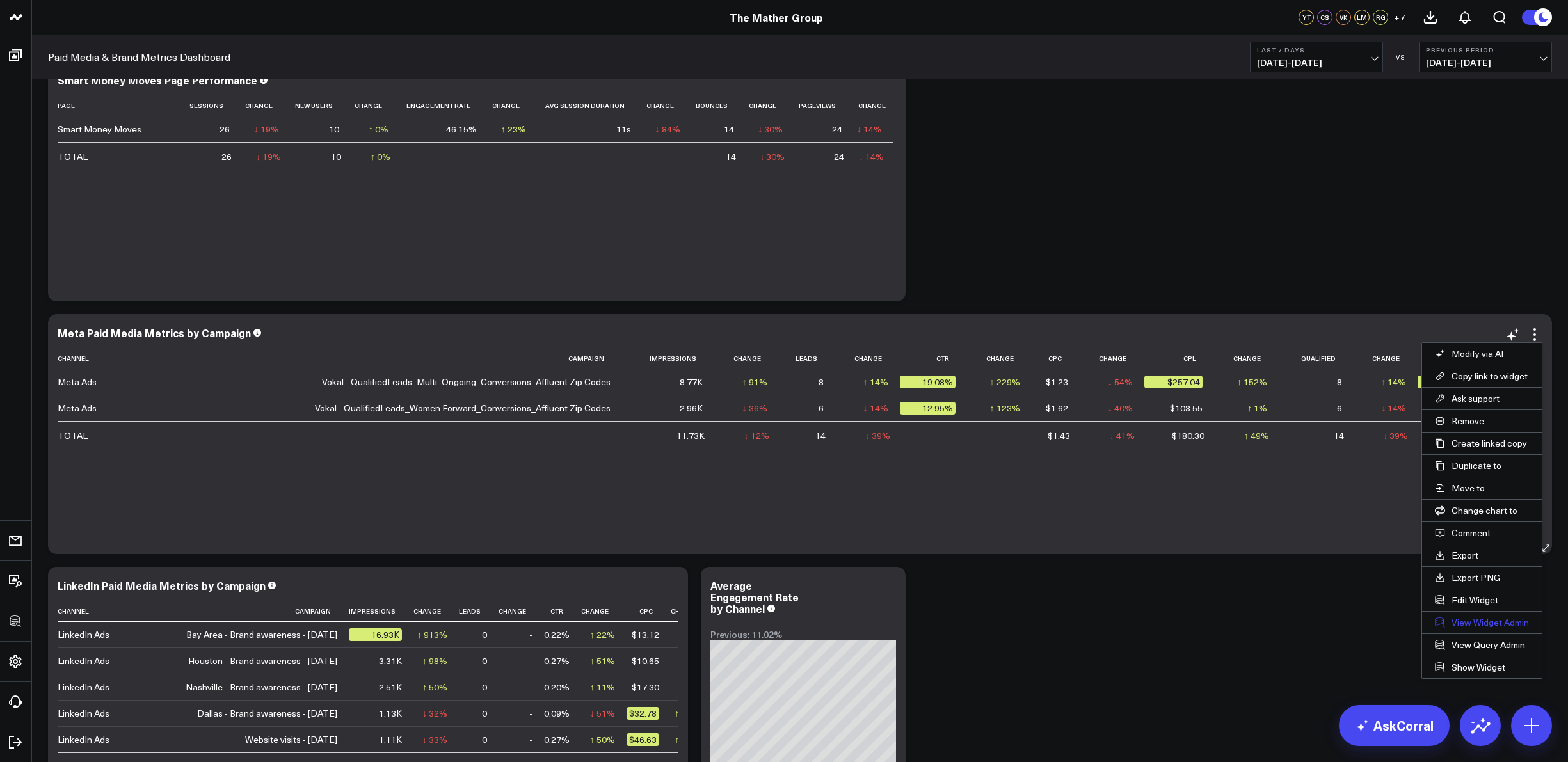
click at [1487, 617] on link "View Widget Admin" at bounding box center [1481, 623] width 119 height 22
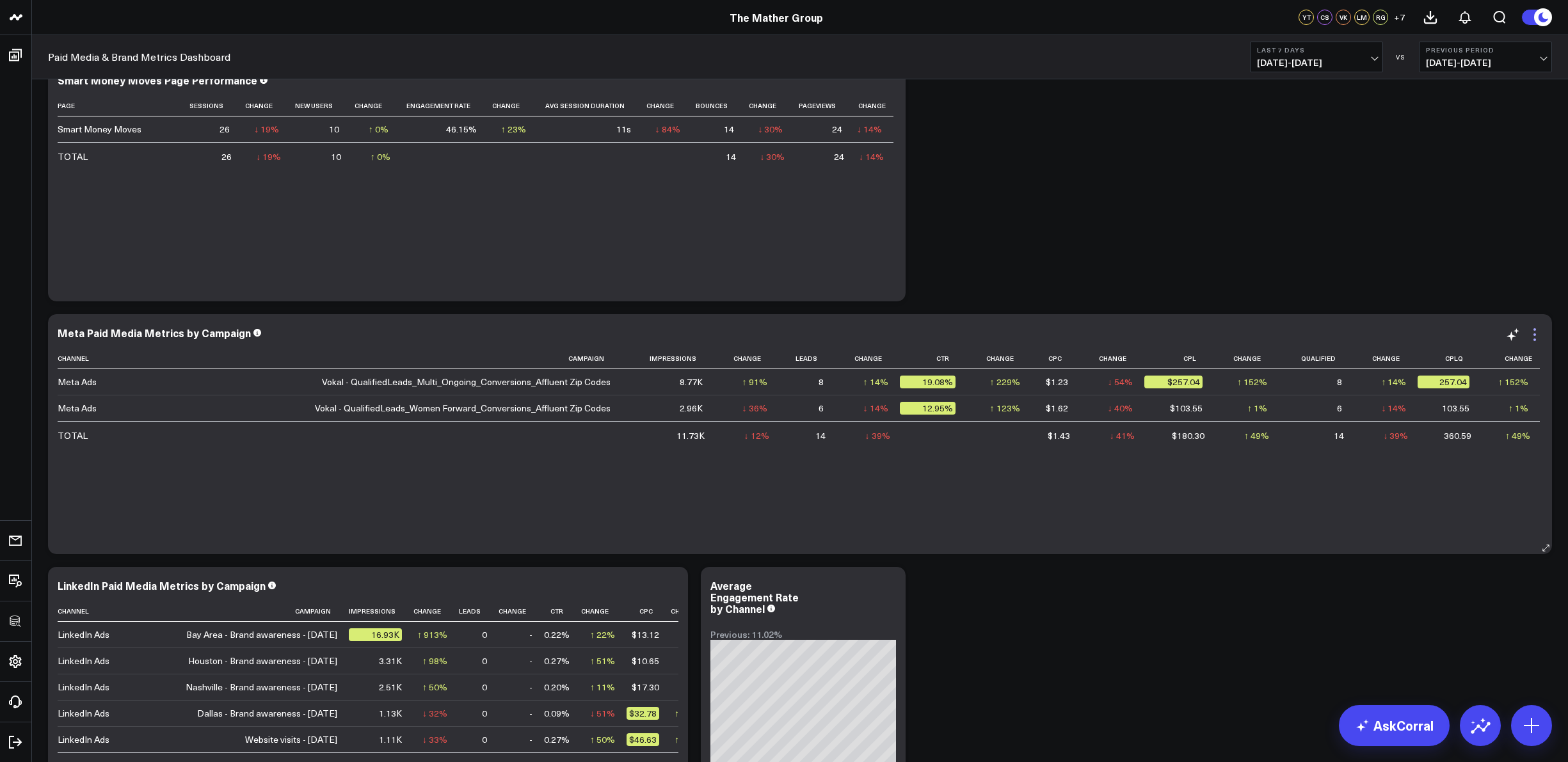
click at [1536, 336] on icon at bounding box center [1535, 334] width 15 height 15
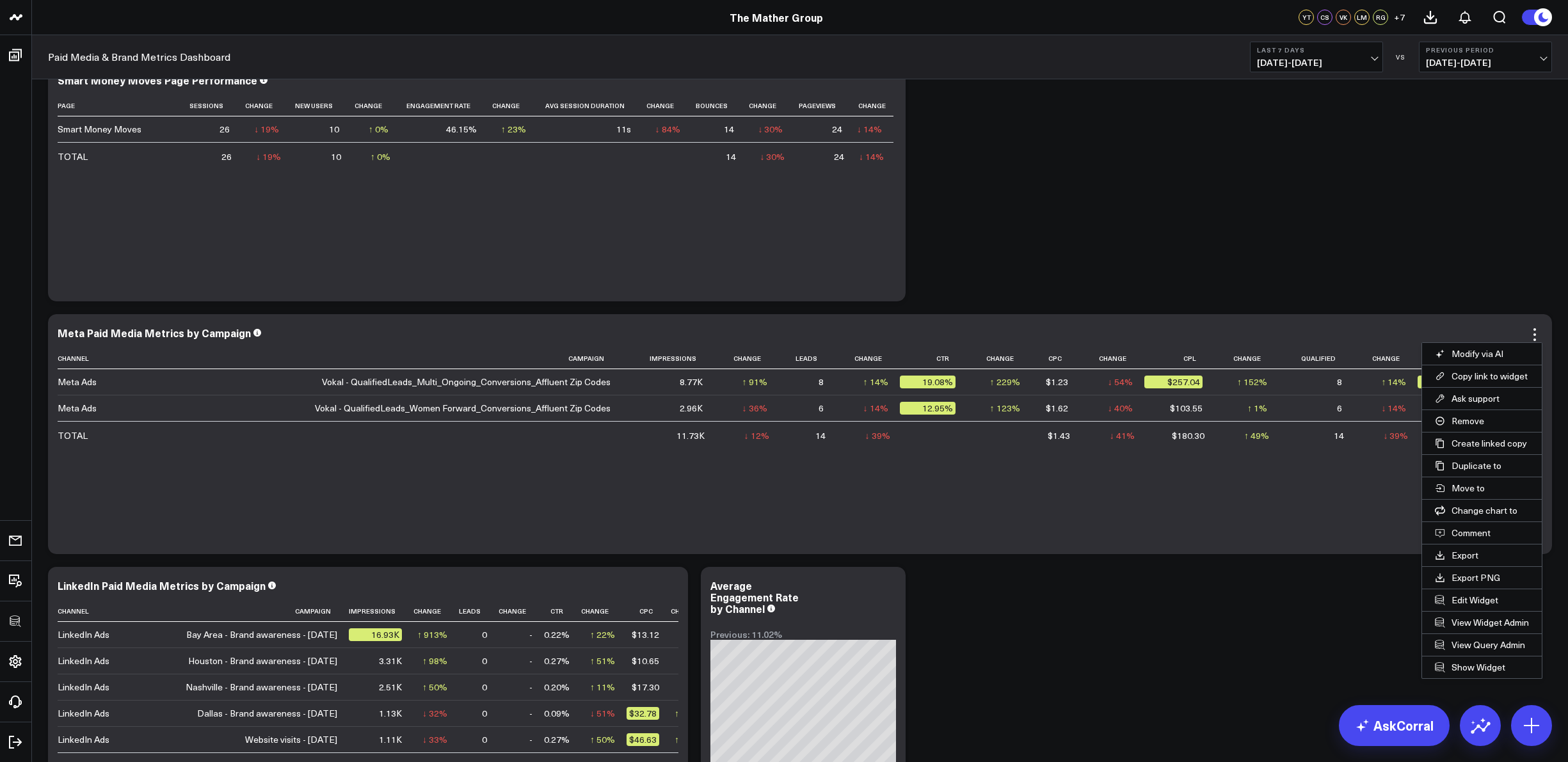
click at [1475, 591] on button "Edit Widget" at bounding box center [1481, 600] width 119 height 22
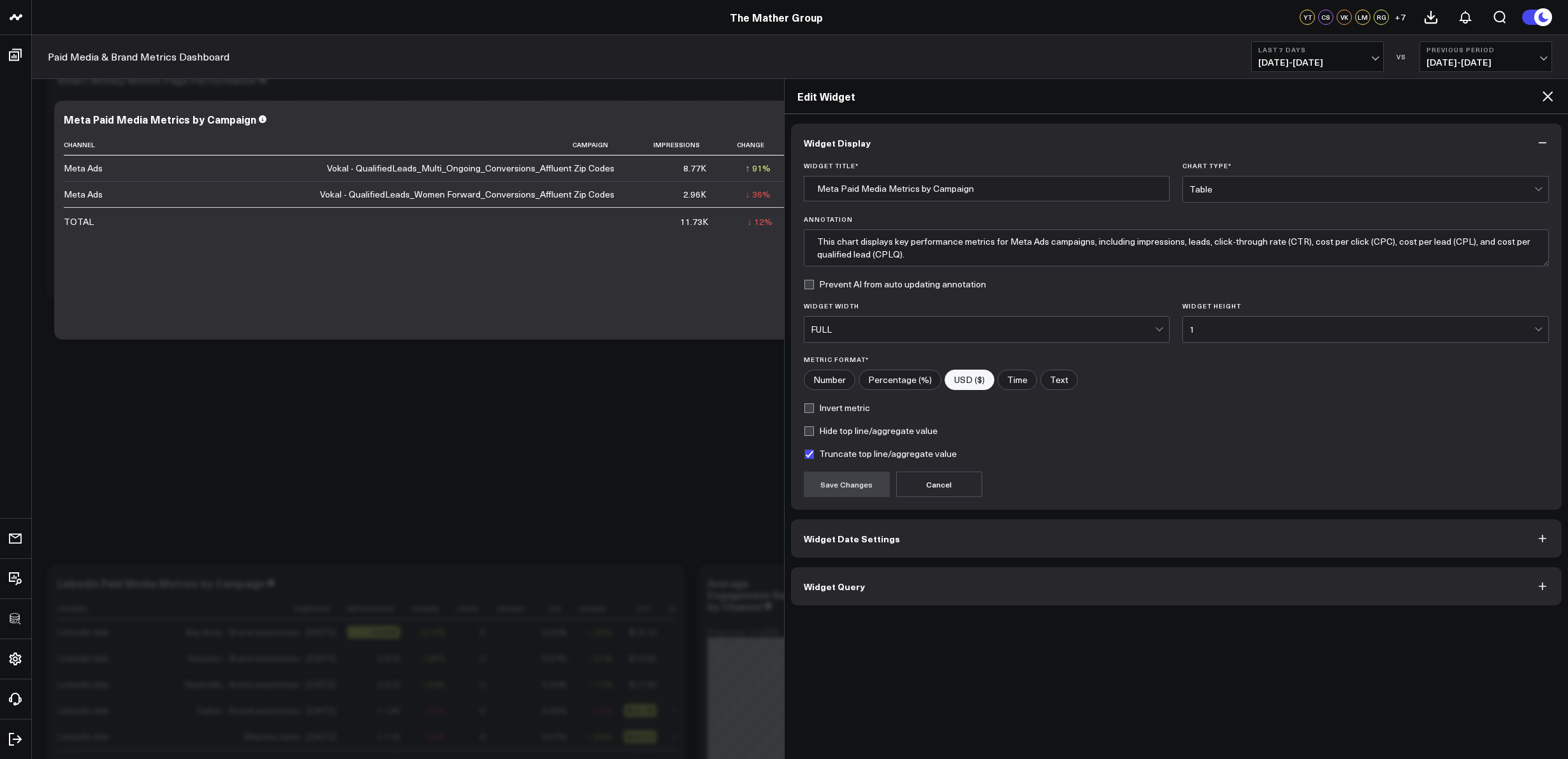
click at [850, 586] on span "Widget Query" at bounding box center [834, 586] width 61 height 10
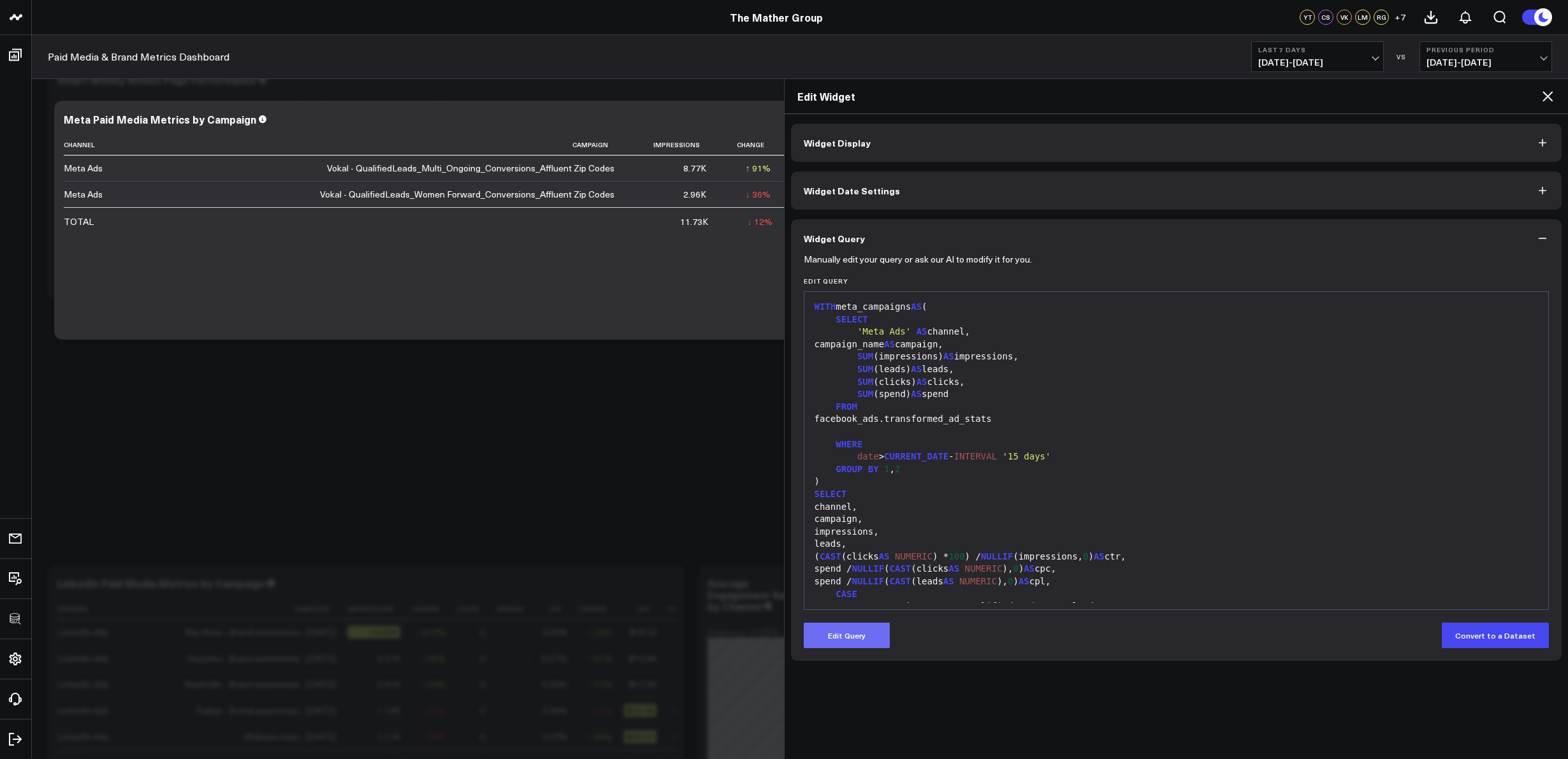
click at [849, 635] on button "Edit Query" at bounding box center [846, 635] width 86 height 25
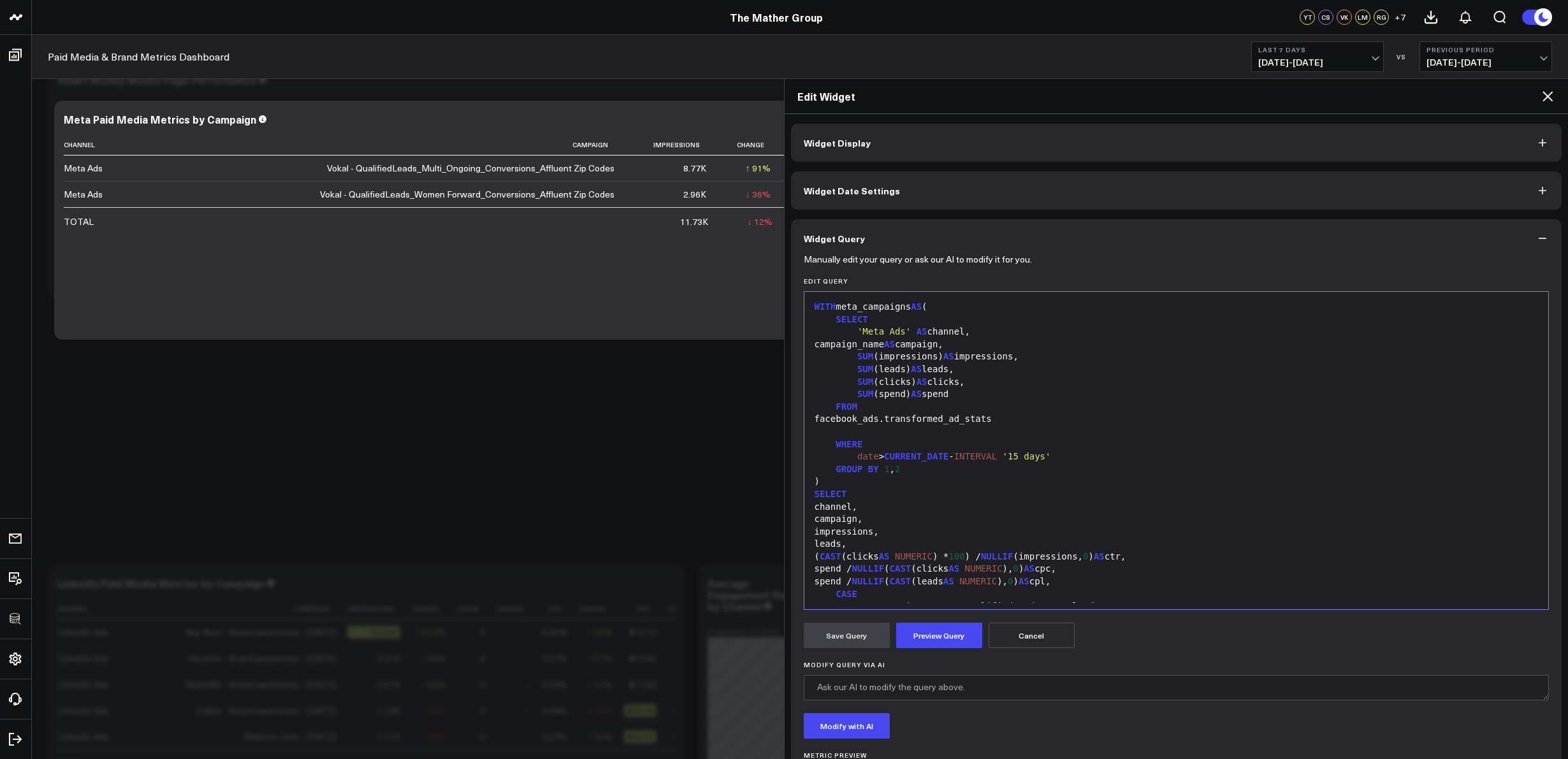
click at [1024, 641] on button "Cancel" at bounding box center [1031, 635] width 86 height 25
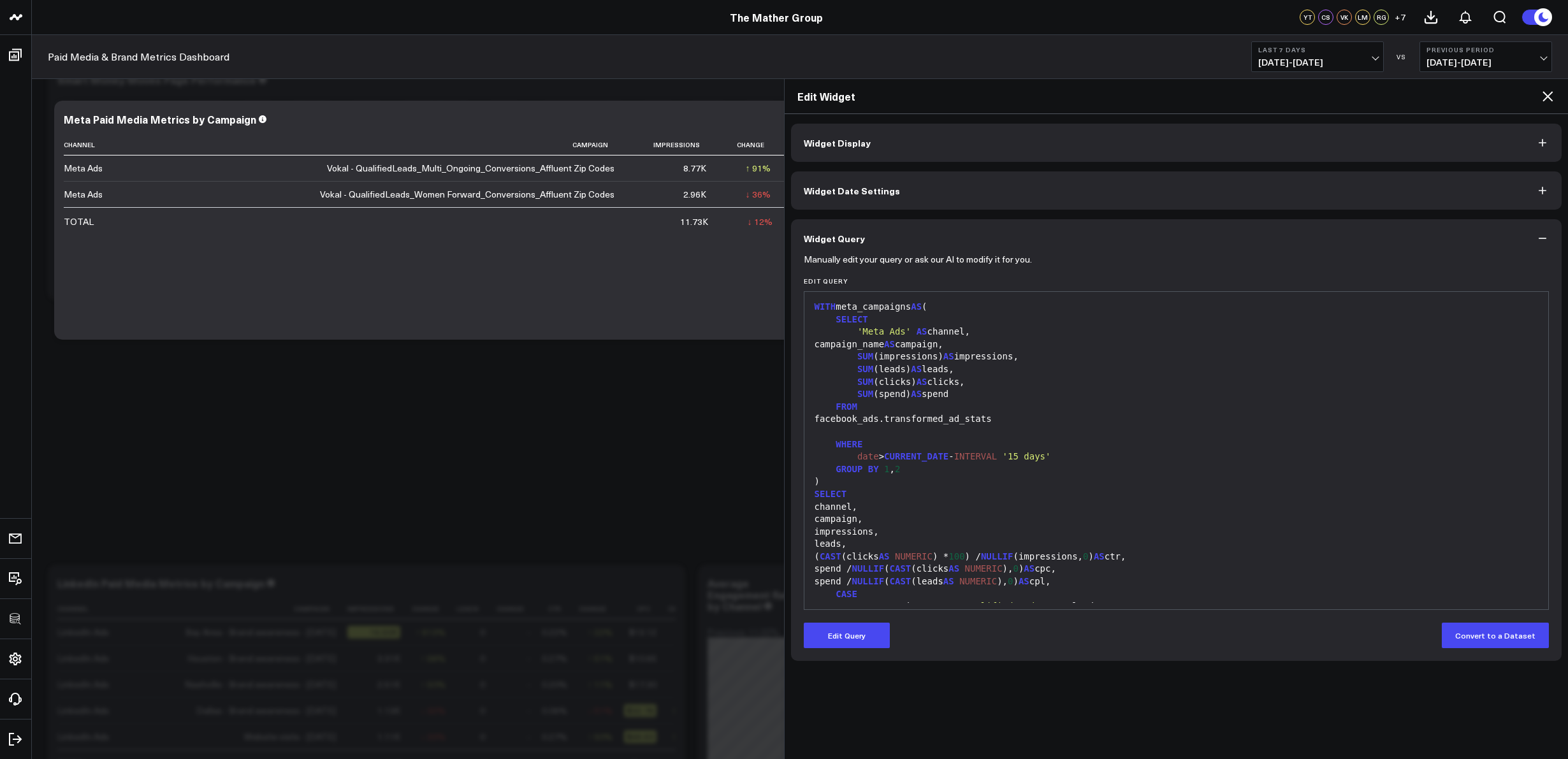
click at [1551, 100] on icon at bounding box center [1547, 96] width 10 height 10
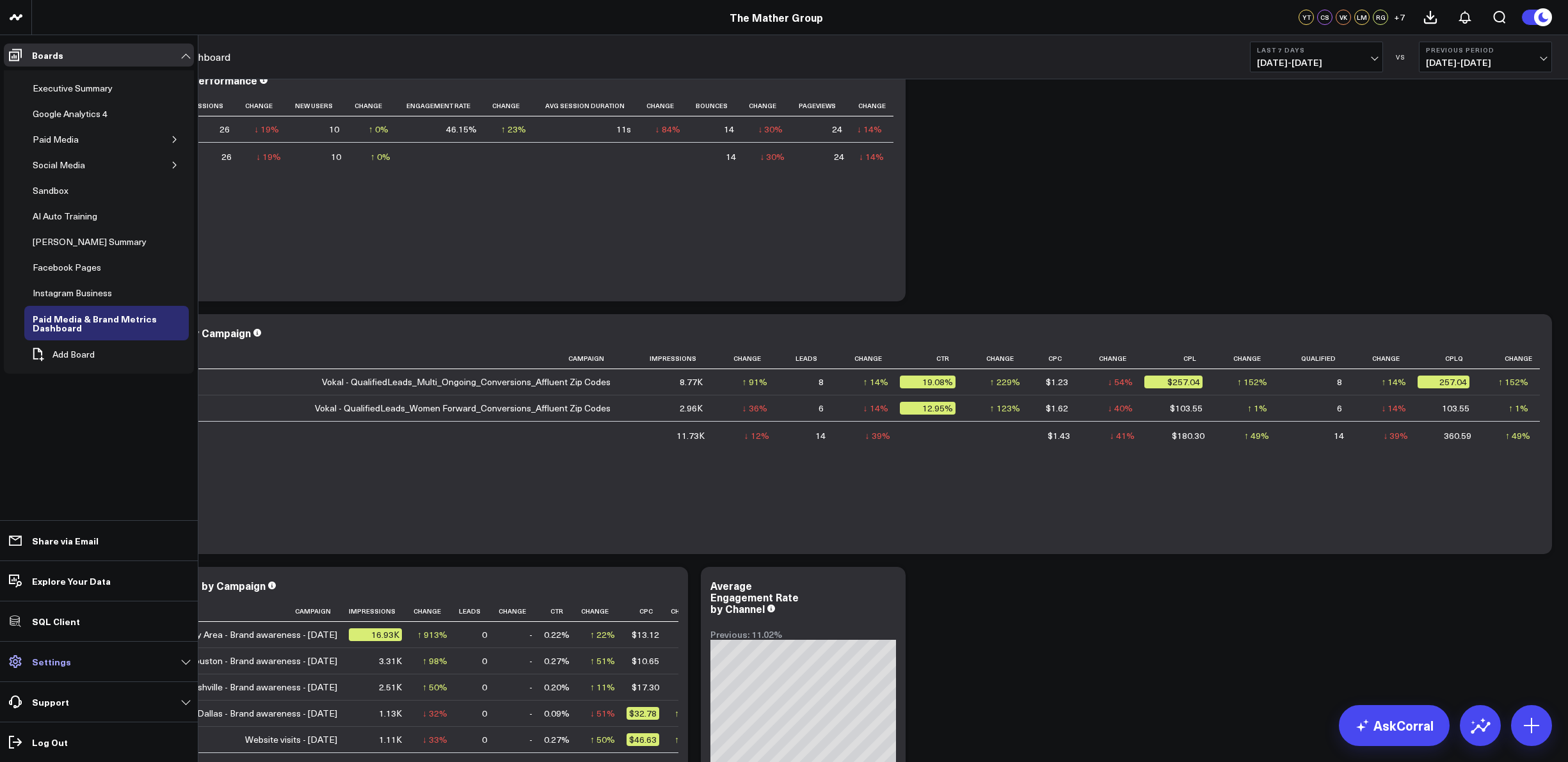
click at [61, 661] on p "Settings" at bounding box center [51, 661] width 39 height 10
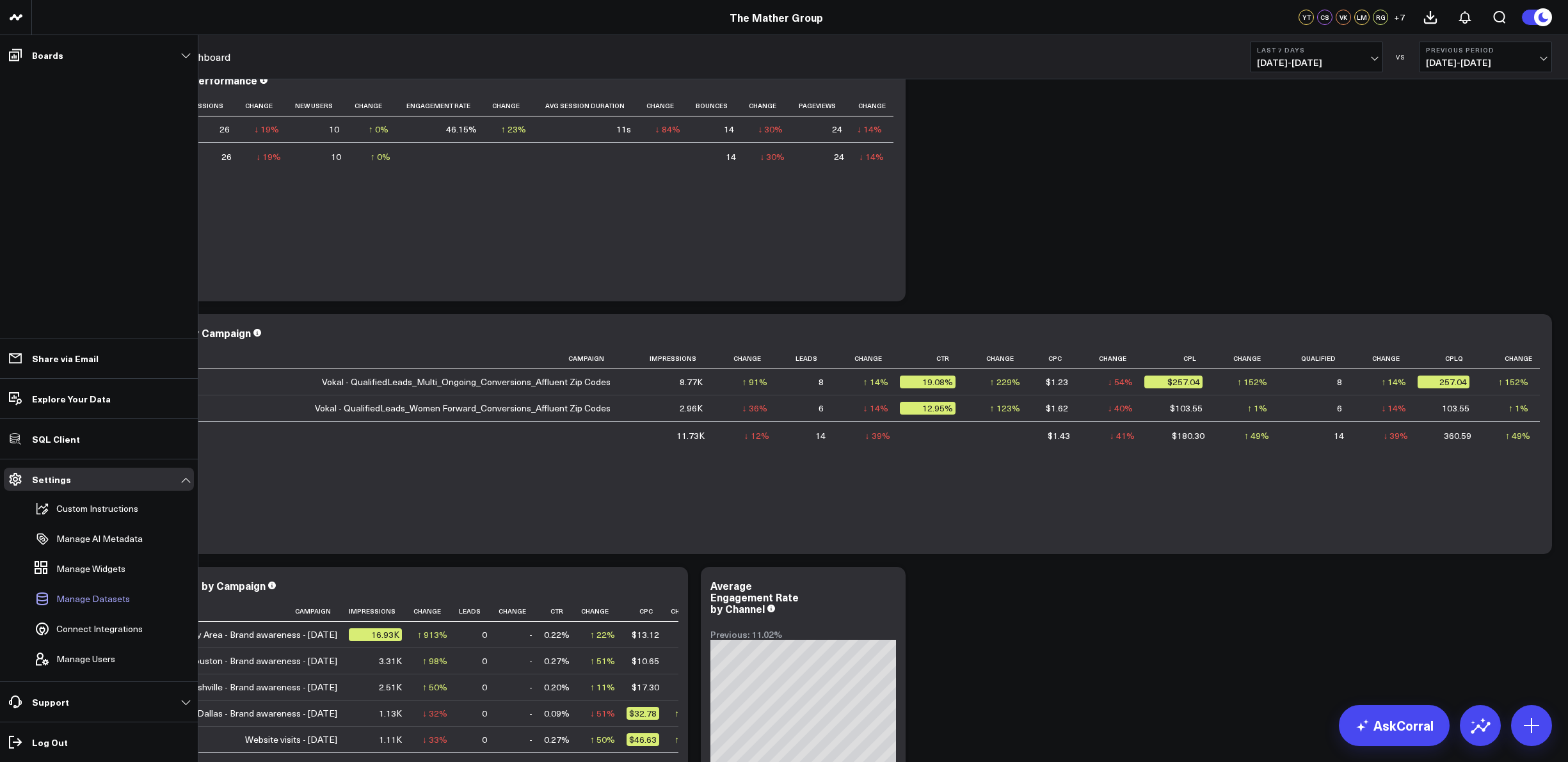
click at [95, 599] on span "Manage Datasets" at bounding box center [93, 599] width 73 height 10
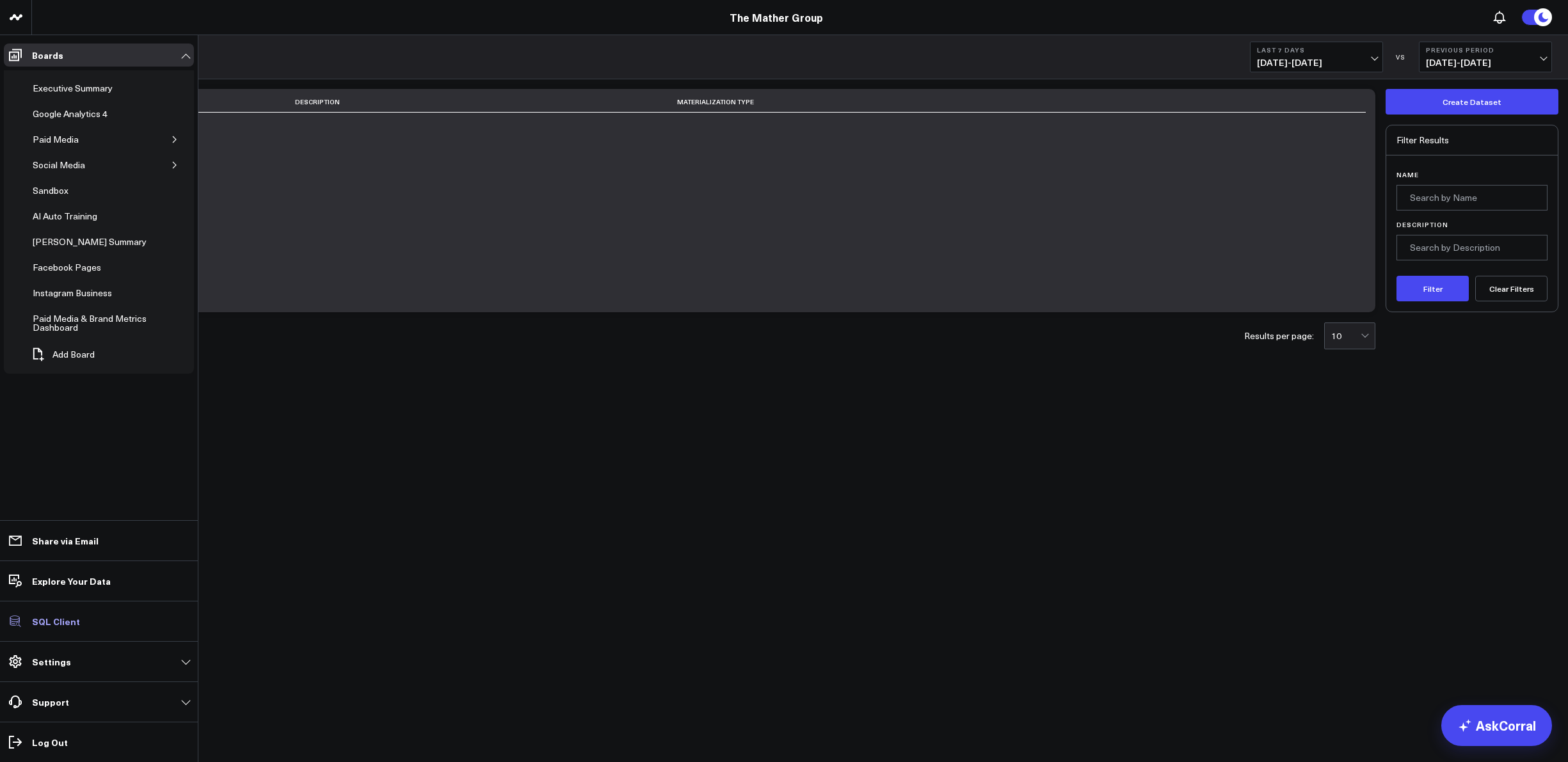
click at [47, 621] on p "SQL Client" at bounding box center [56, 621] width 48 height 10
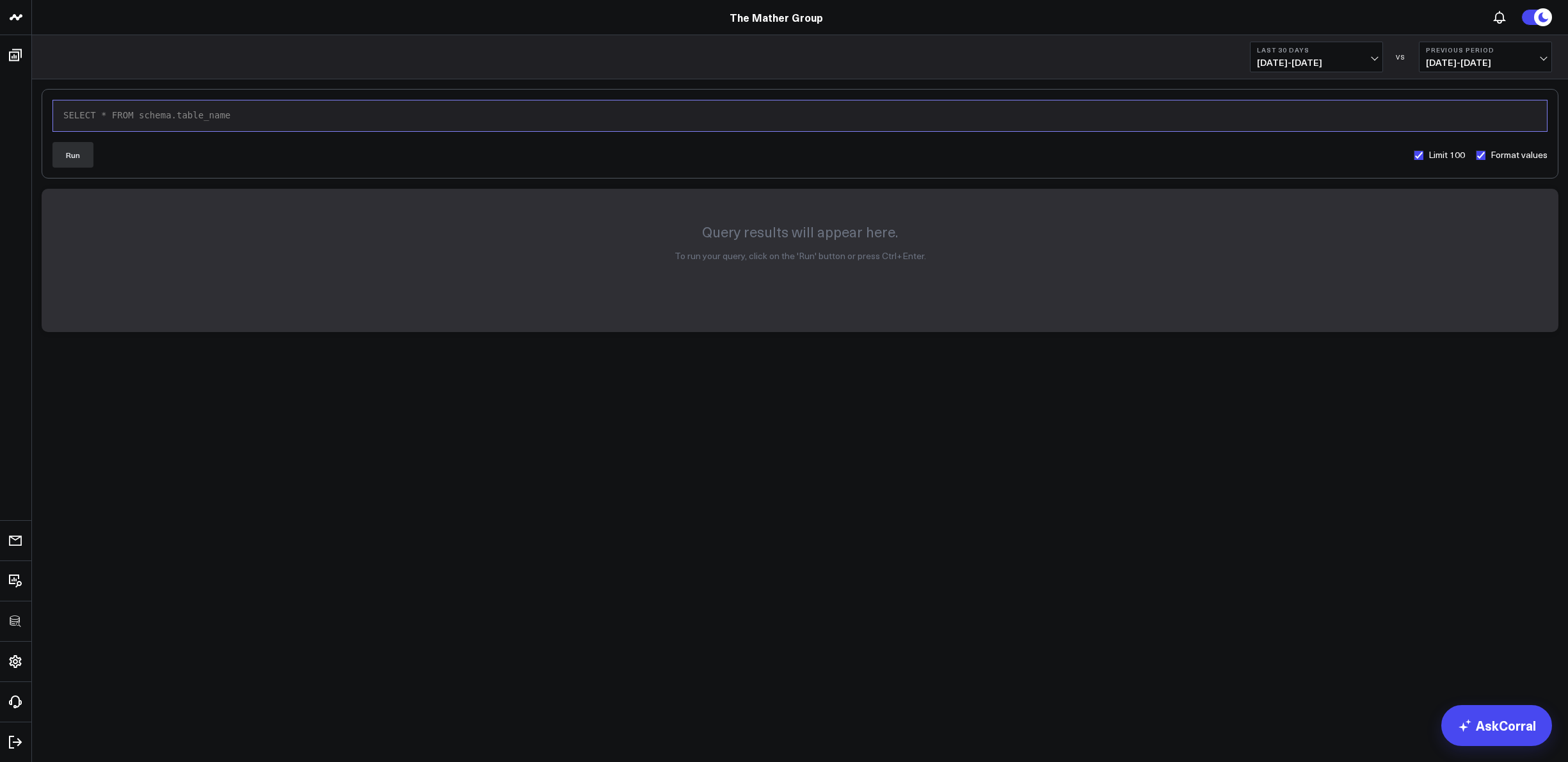
click at [225, 114] on div "SELECT * FROM schema.table_name" at bounding box center [800, 115] width 1481 height 13
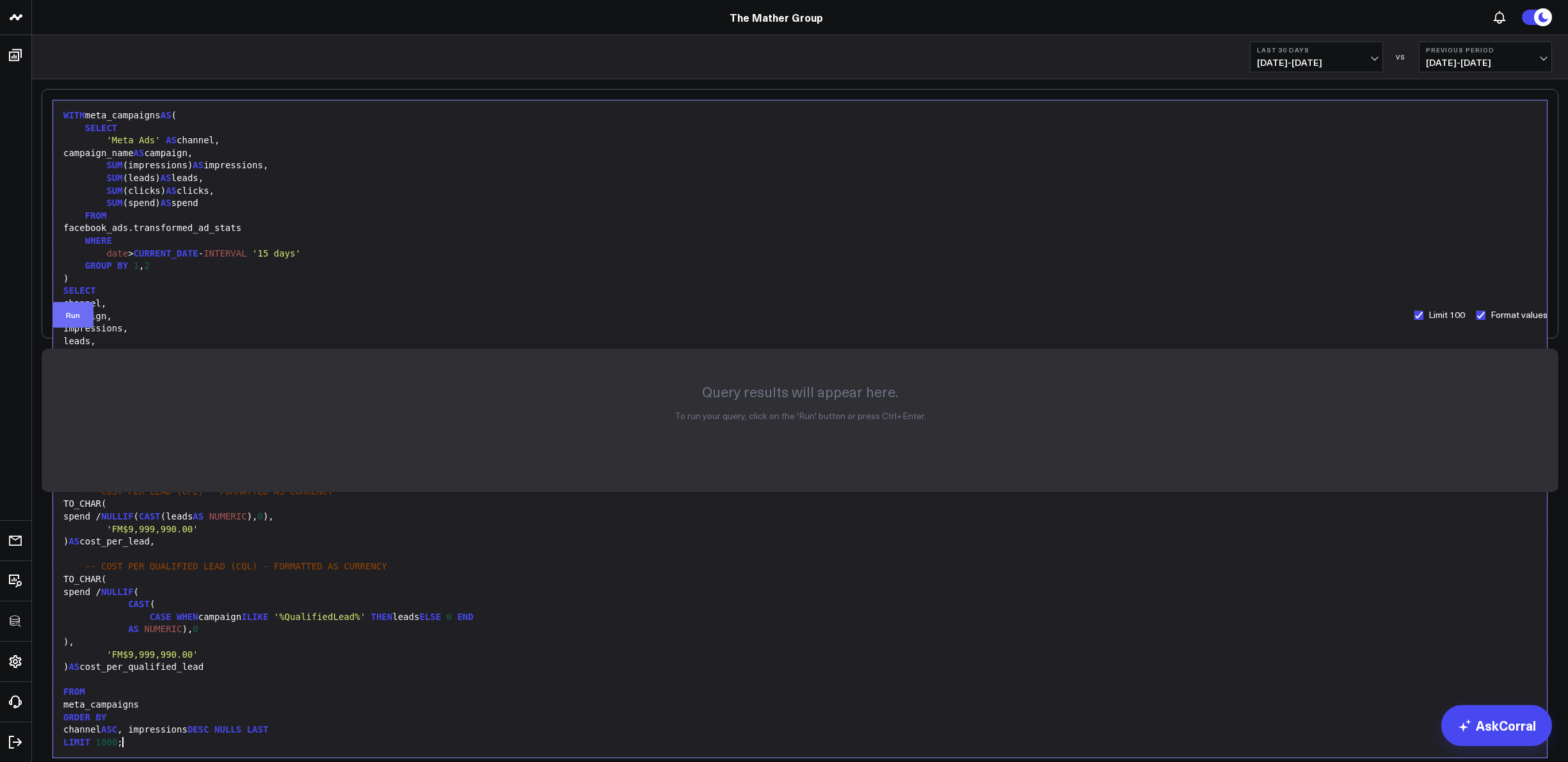
click at [82, 316] on button "Run" at bounding box center [73, 315] width 41 height 25
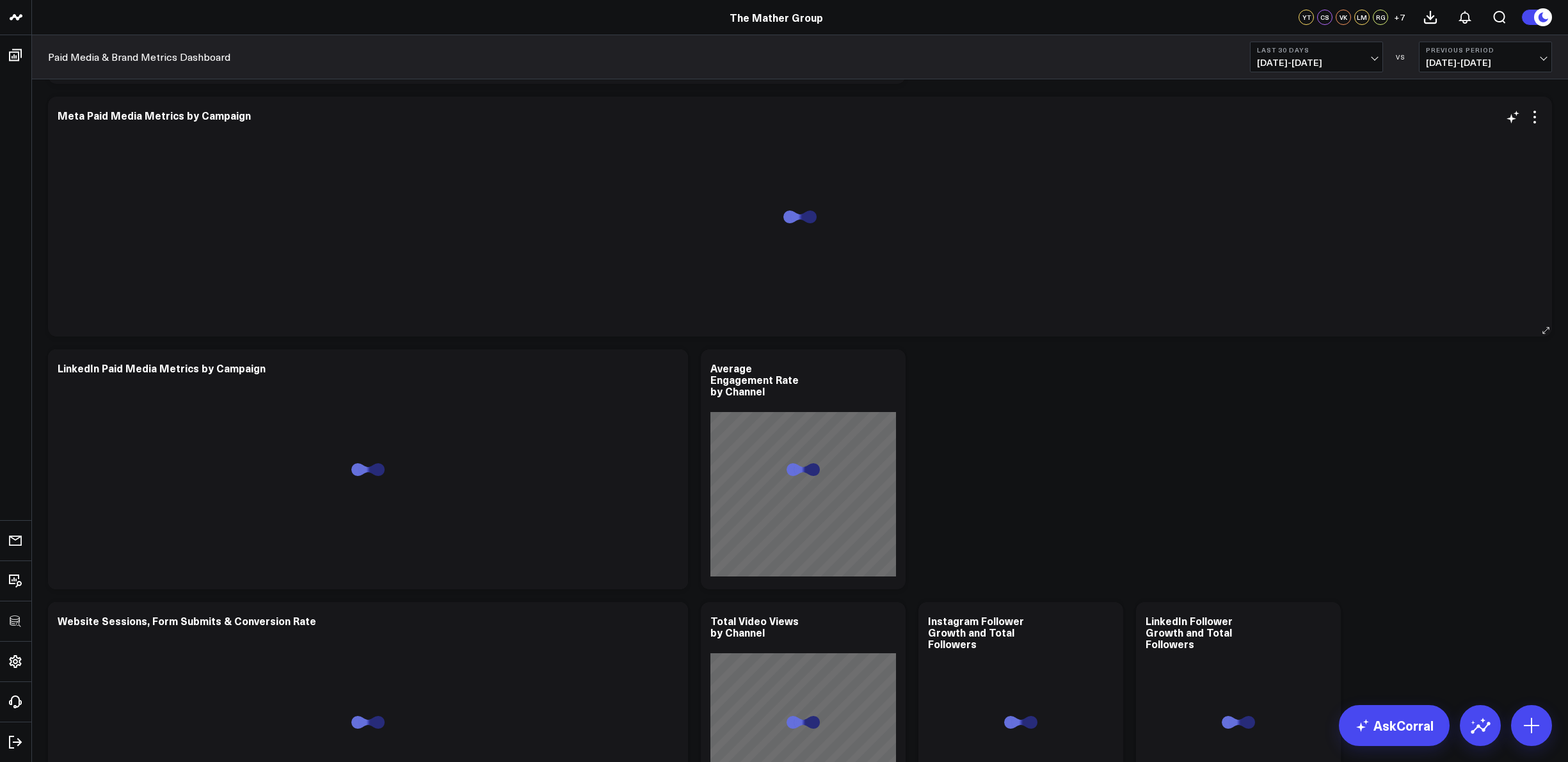
scroll to position [252, 0]
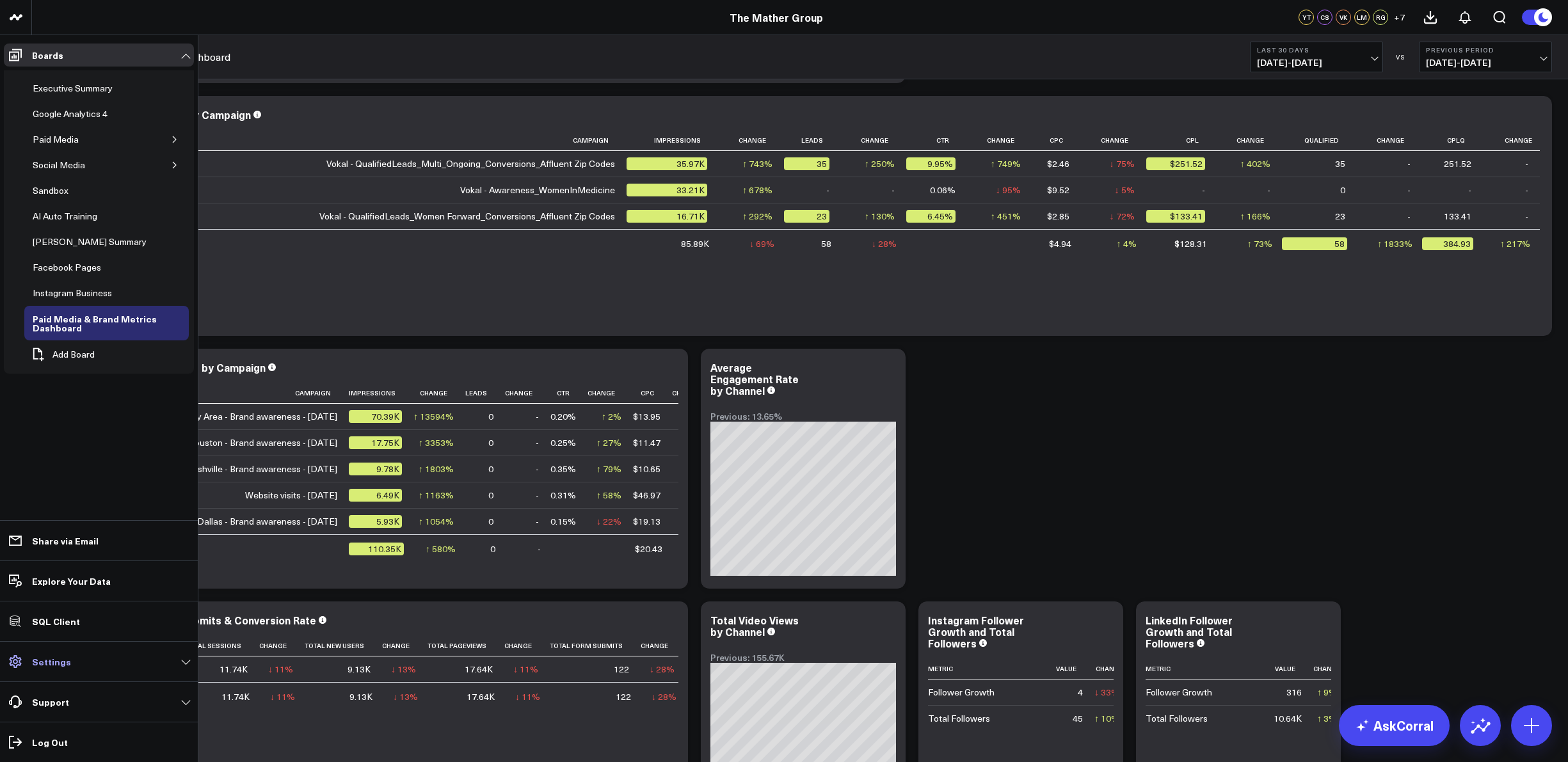
click at [57, 658] on p "Settings" at bounding box center [51, 661] width 39 height 10
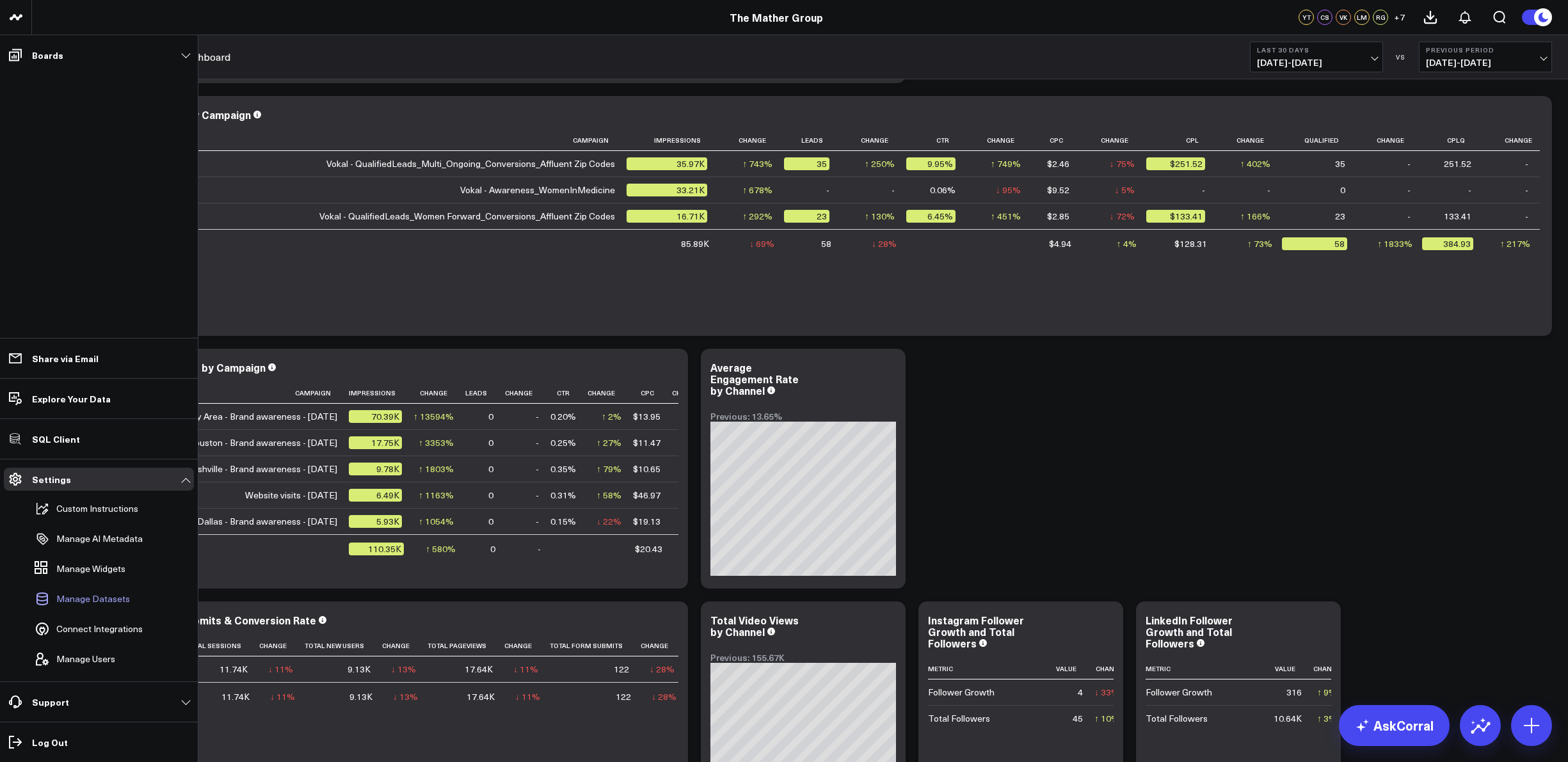
click at [78, 601] on span "Manage Datasets" at bounding box center [93, 599] width 73 height 10
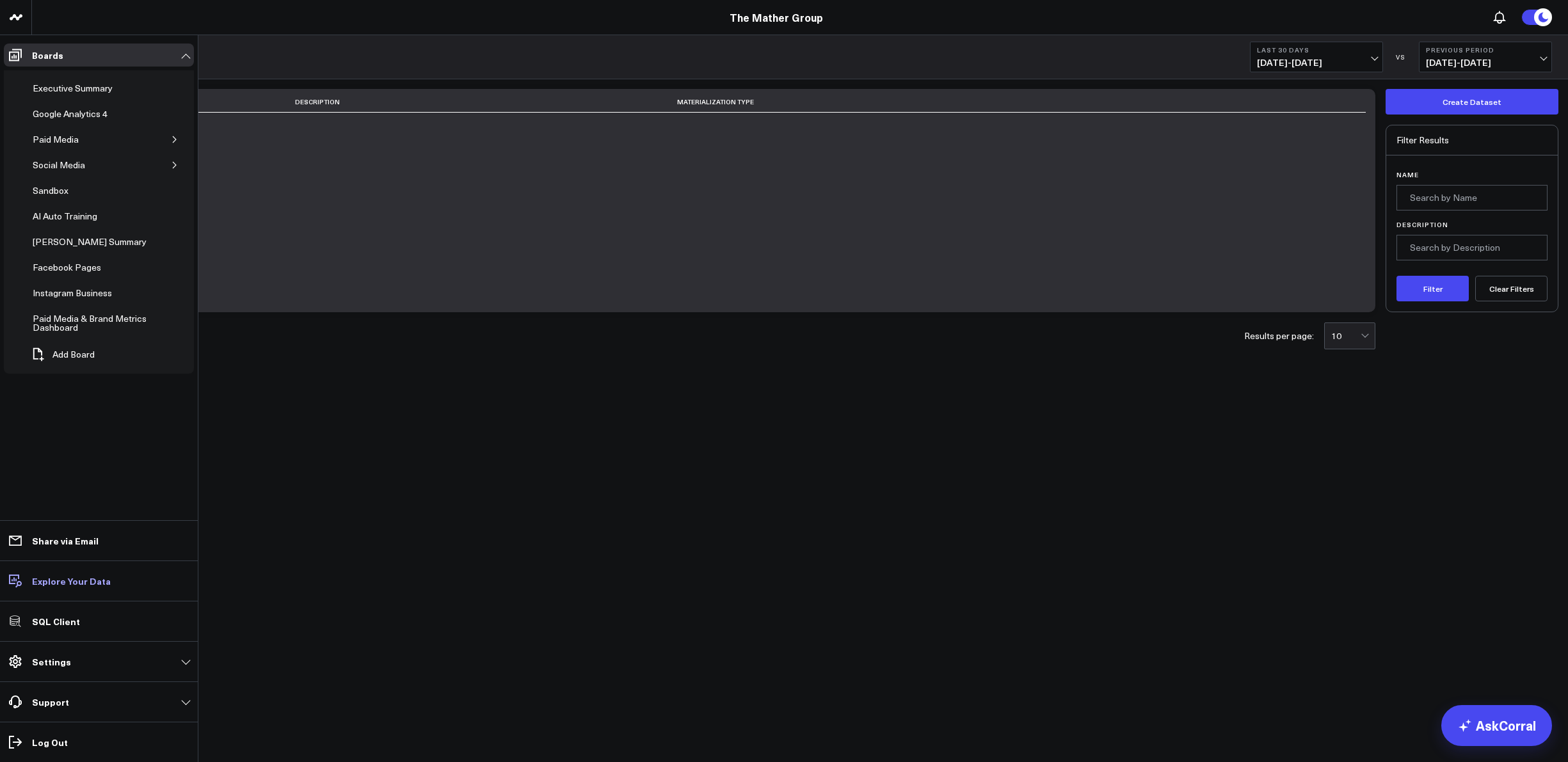
click at [69, 579] on p "Explore Your Data" at bounding box center [71, 581] width 79 height 10
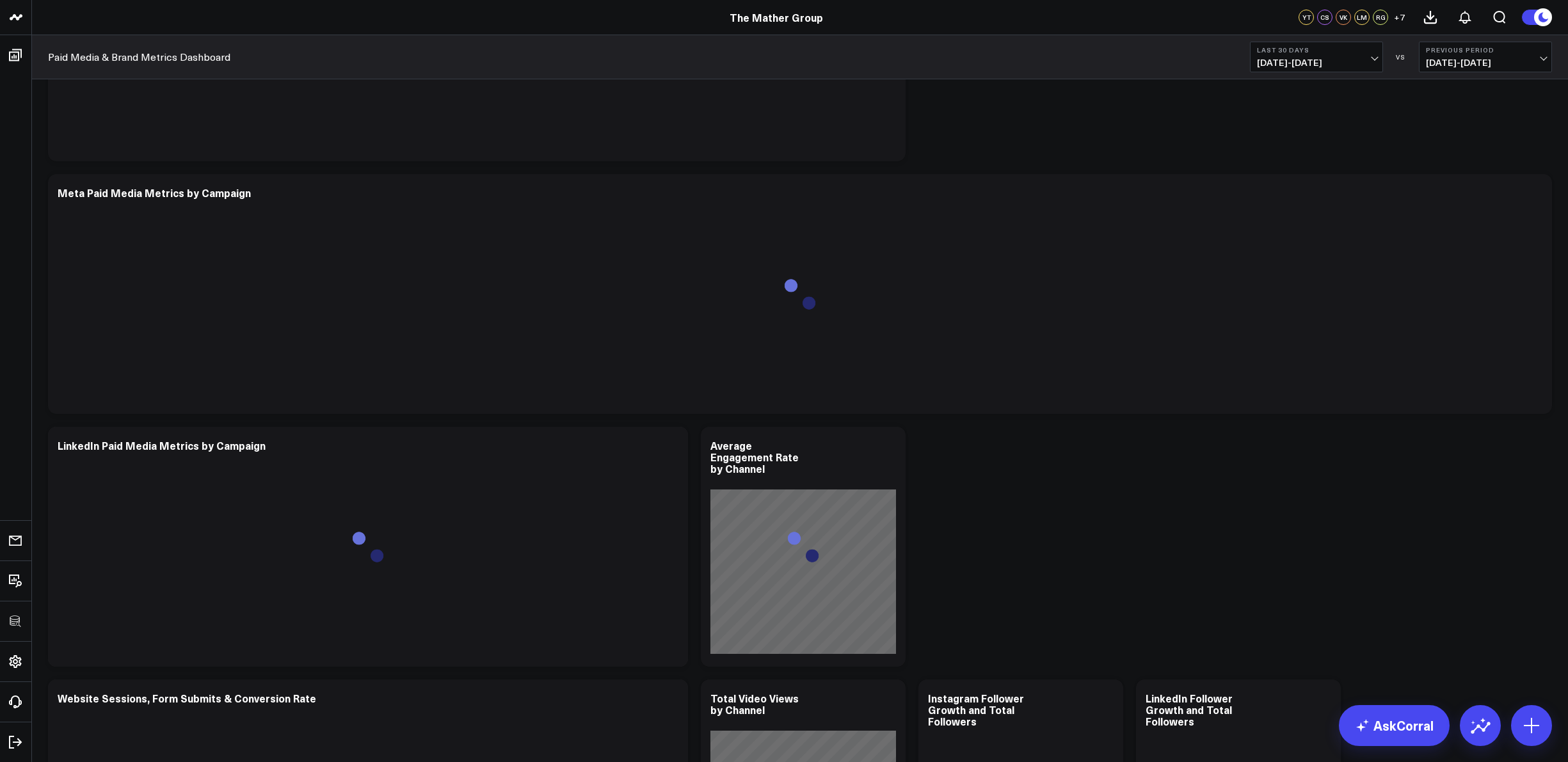
scroll to position [252, 0]
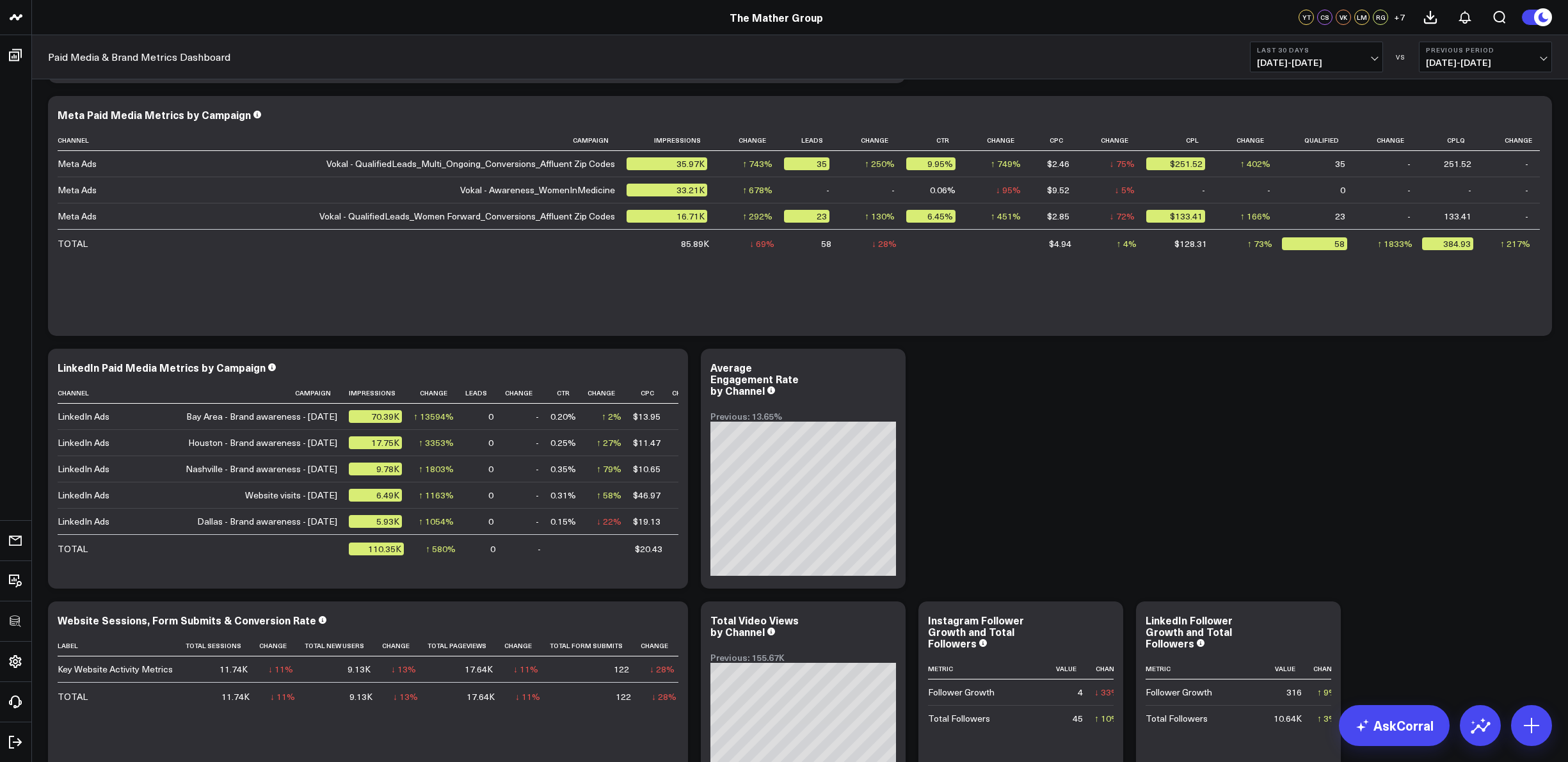
click at [1373, 57] on span "[DATE] - [DATE]" at bounding box center [1316, 62] width 119 height 10
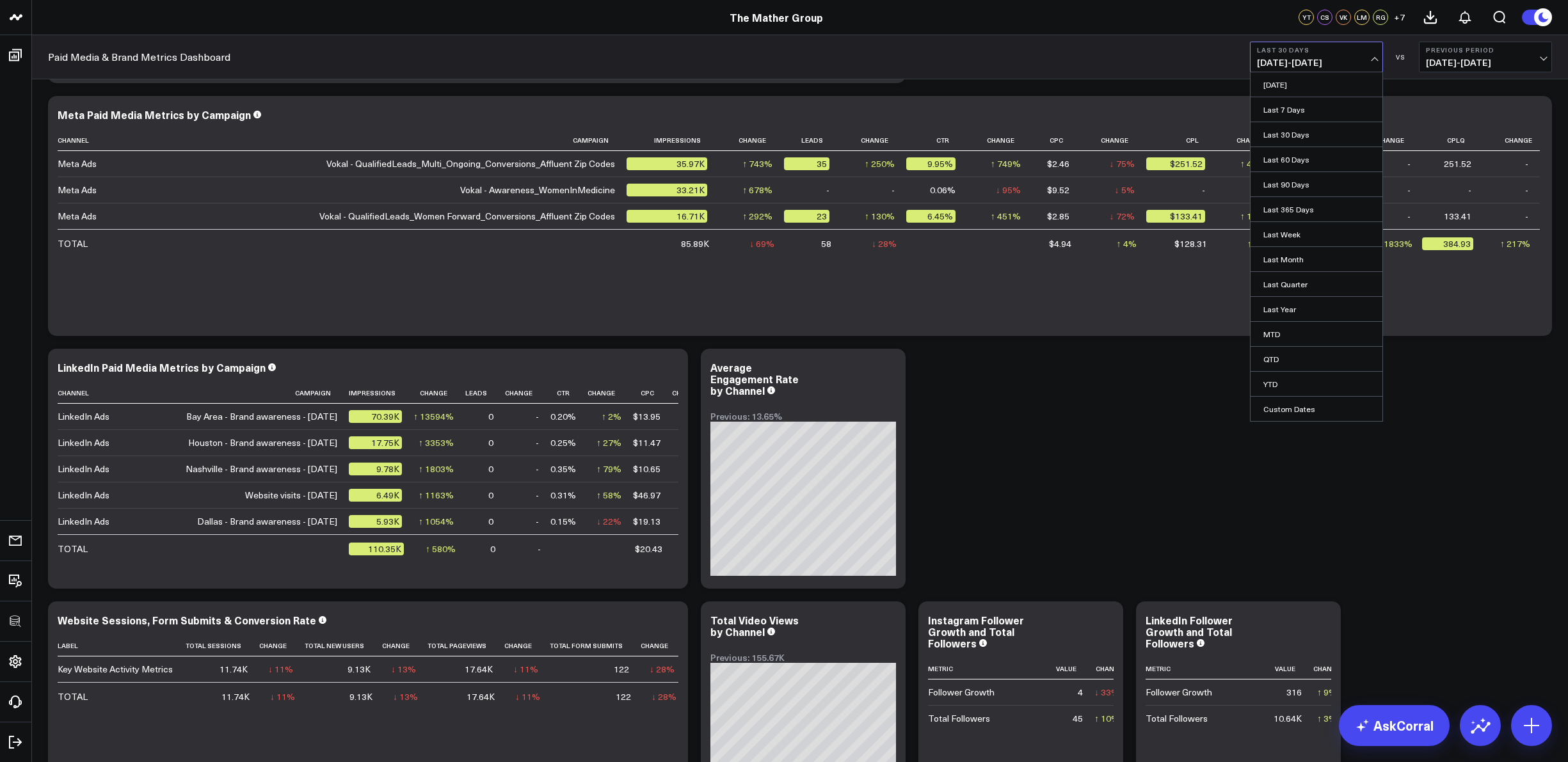
click at [1266, 379] on link "YTD" at bounding box center [1316, 384] width 132 height 24
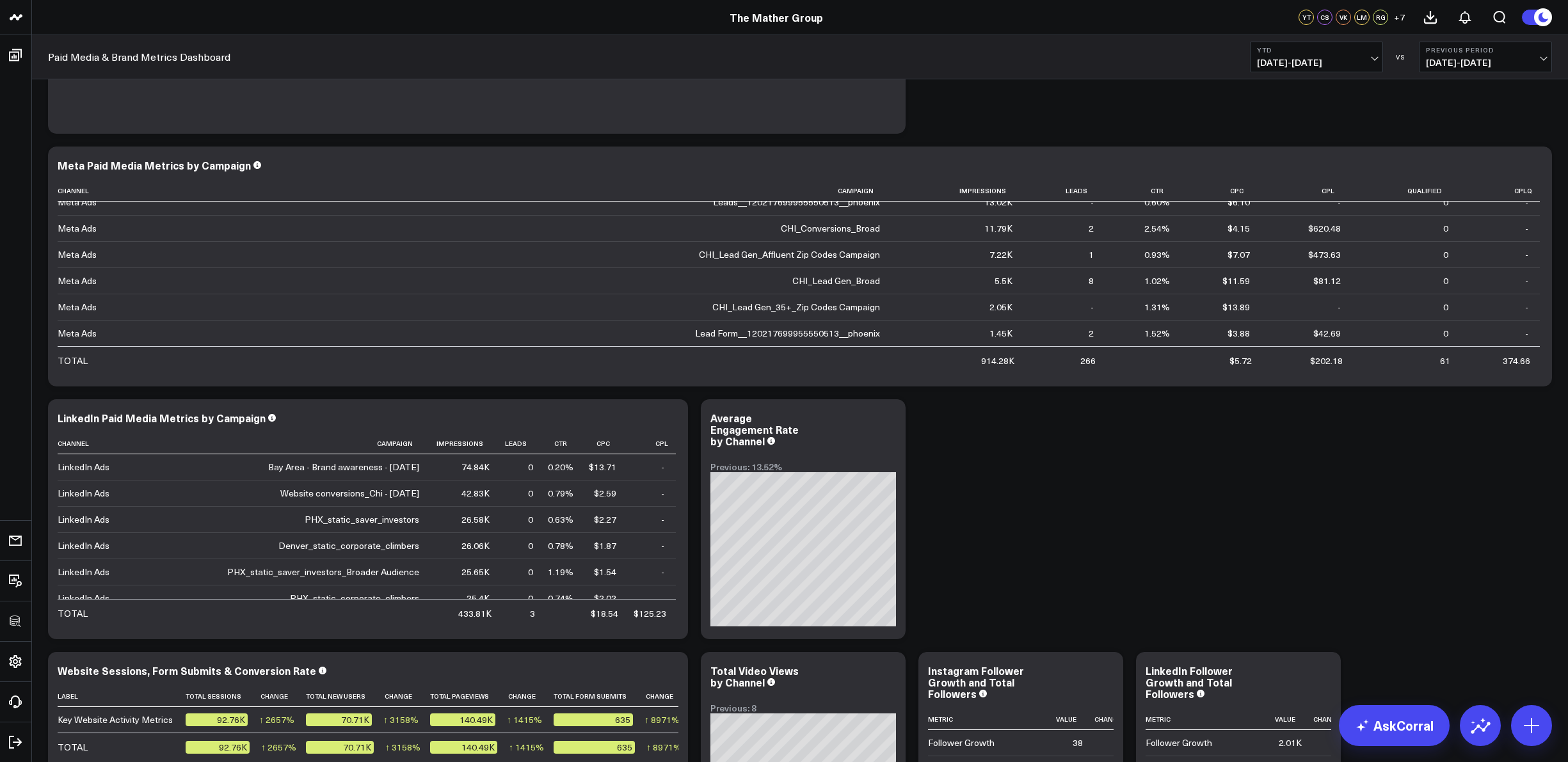
scroll to position [205, 0]
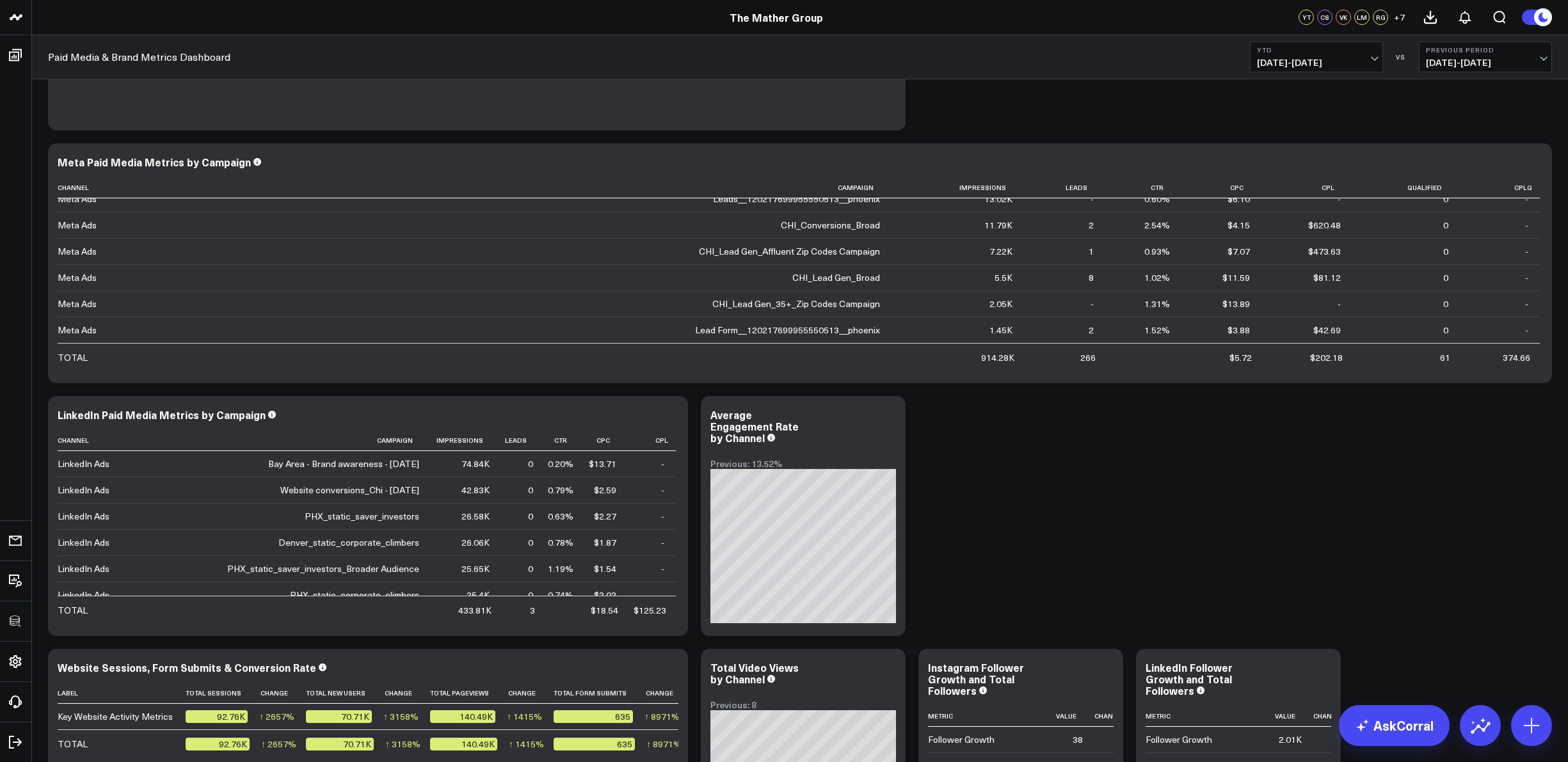
click at [1373, 57] on span "[DATE] - [DATE]" at bounding box center [1316, 62] width 119 height 10
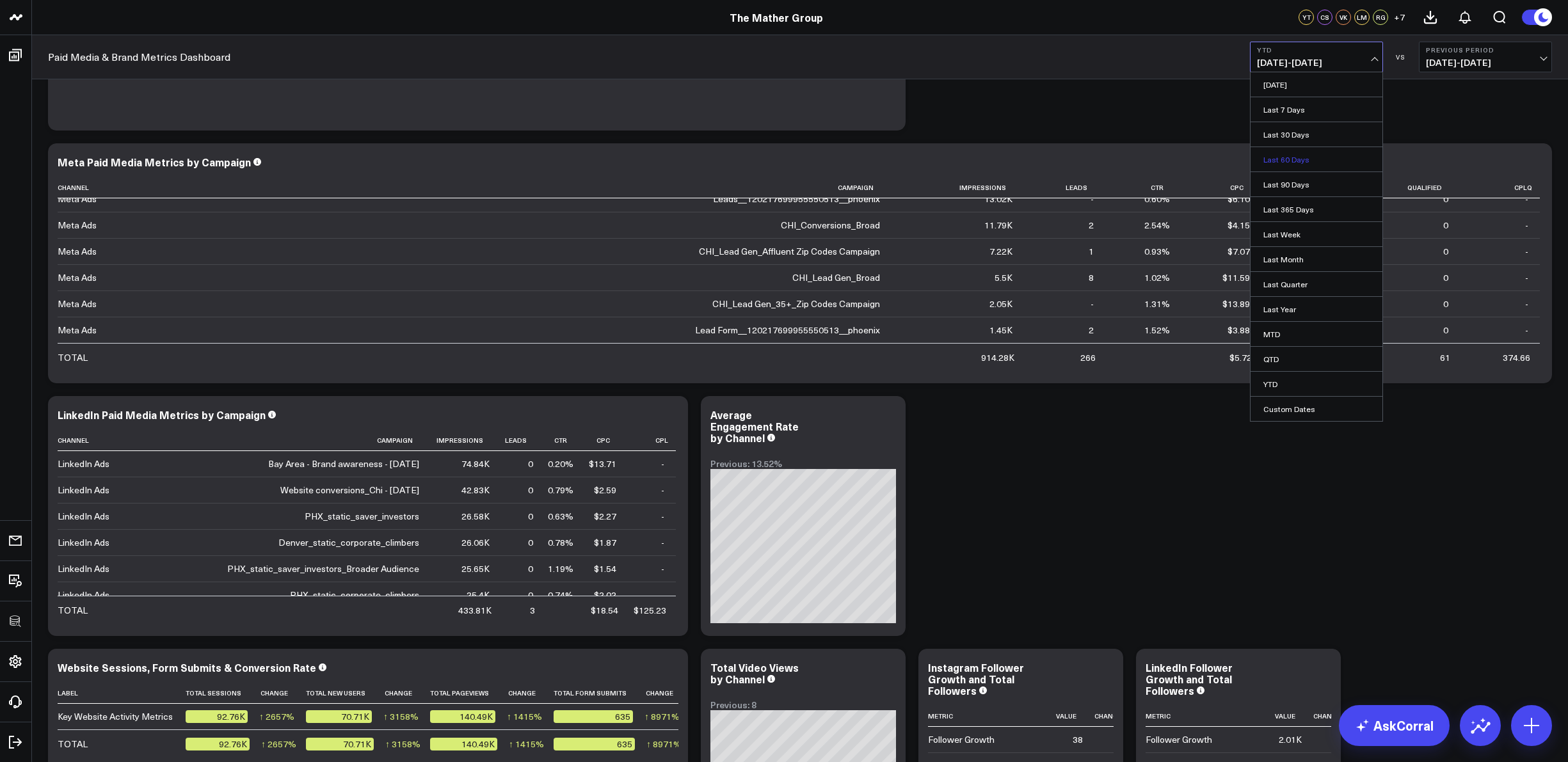
click at [1280, 160] on link "Last 60 Days" at bounding box center [1316, 159] width 132 height 24
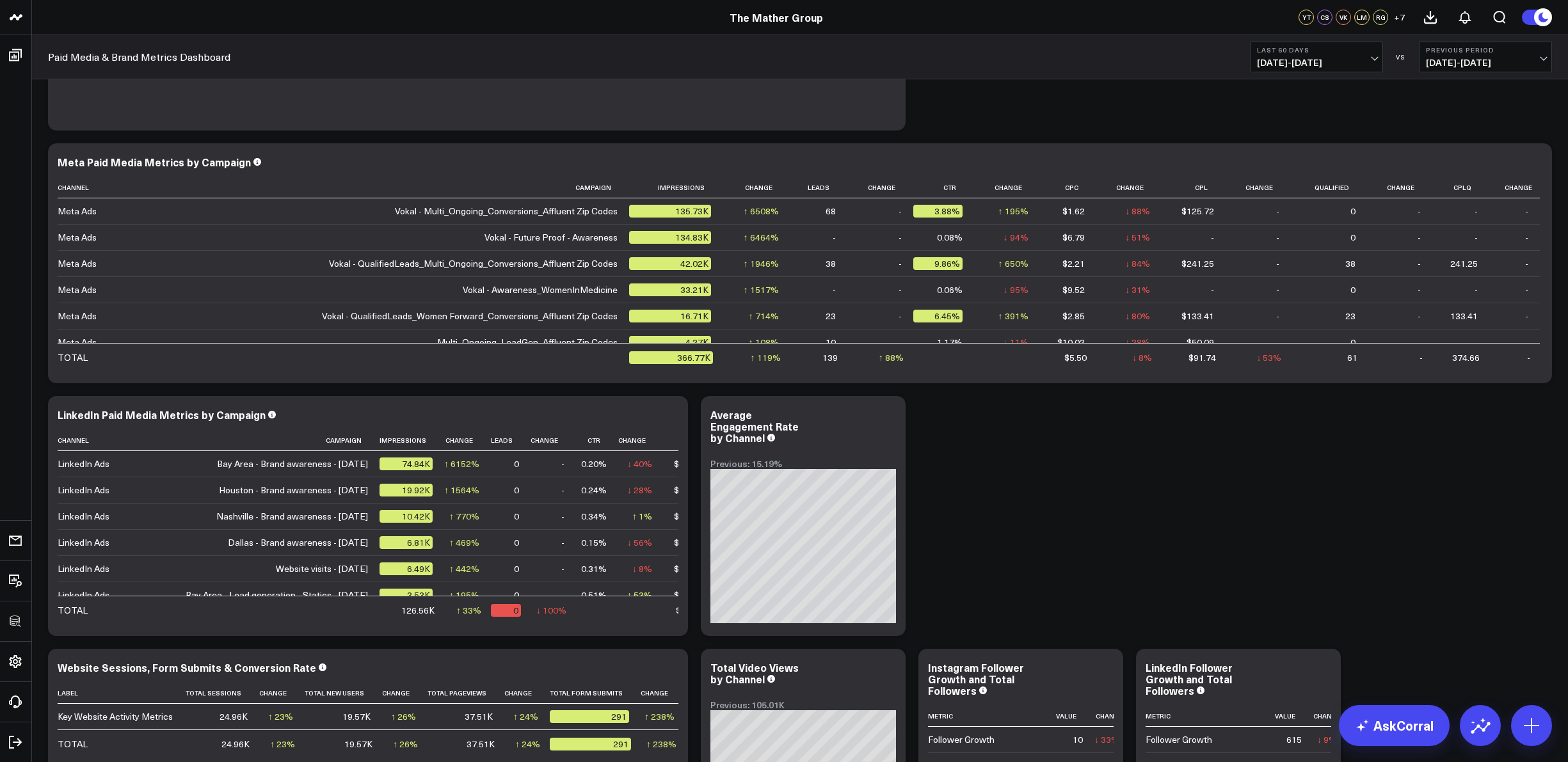
click at [1371, 57] on span "[DATE] - [DATE]" at bounding box center [1316, 62] width 119 height 10
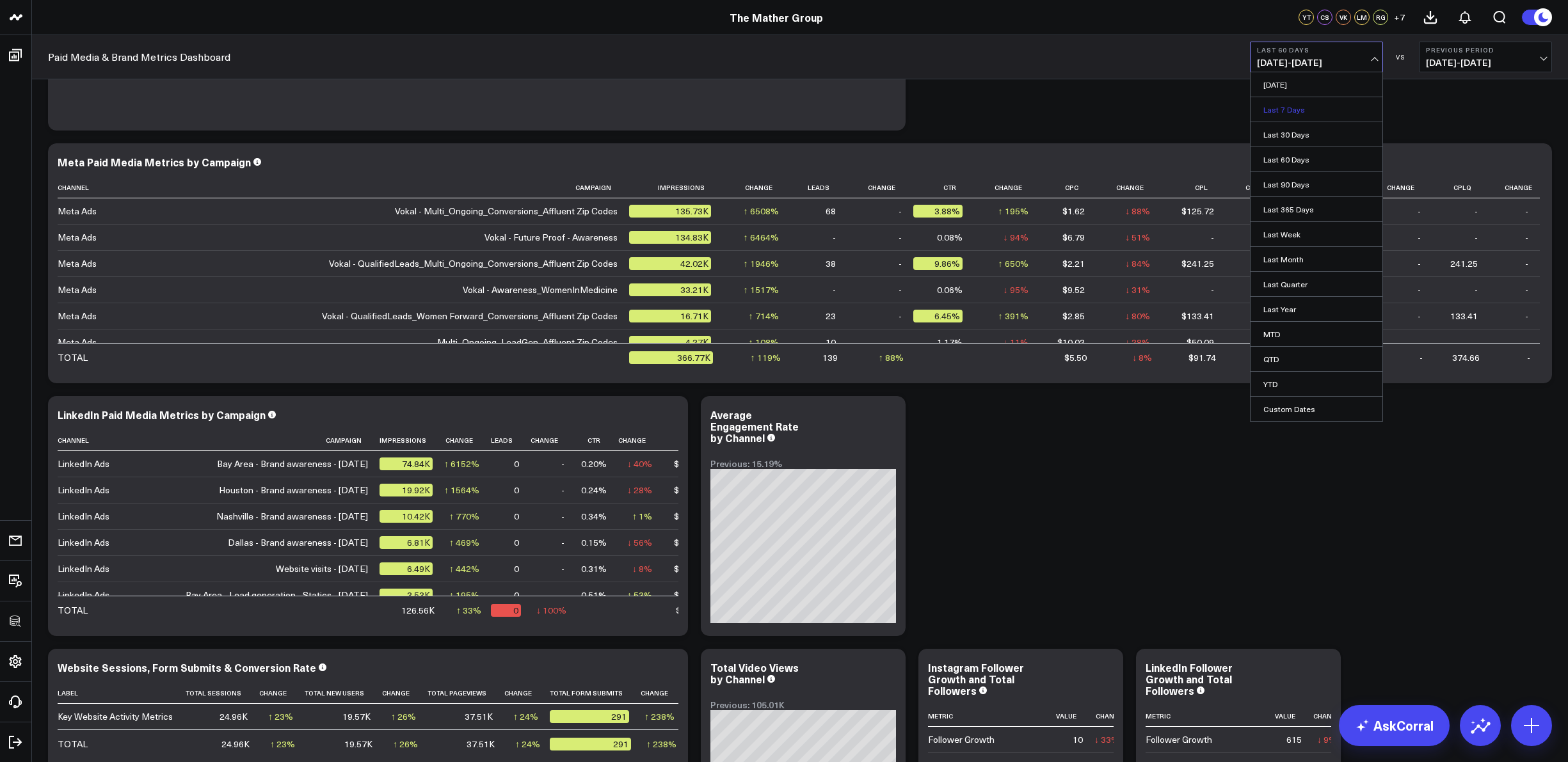
click at [1288, 105] on link "Last 7 Days" at bounding box center [1316, 109] width 132 height 24
